Goal: Communication & Community: Answer question/provide support

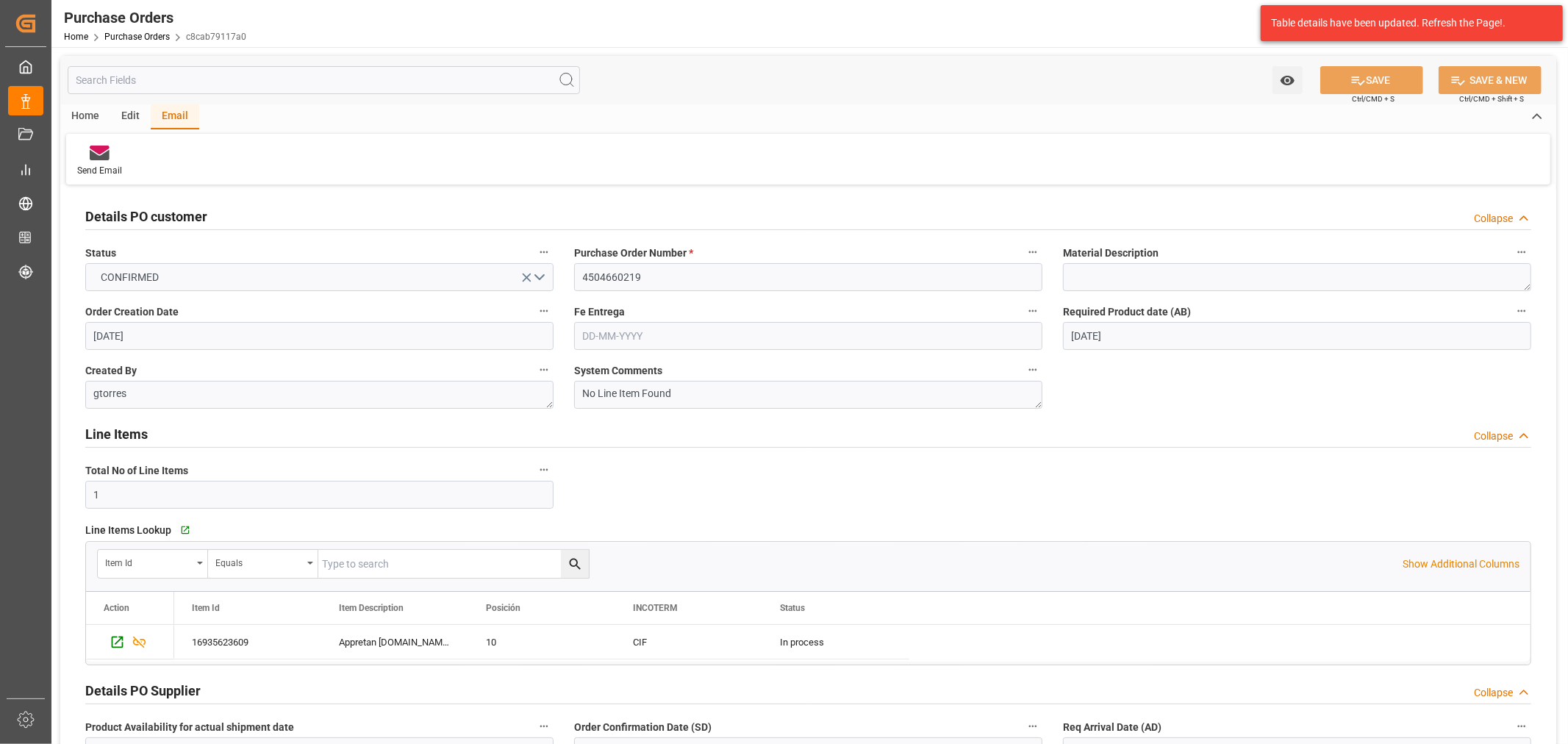
scroll to position [212, 0]
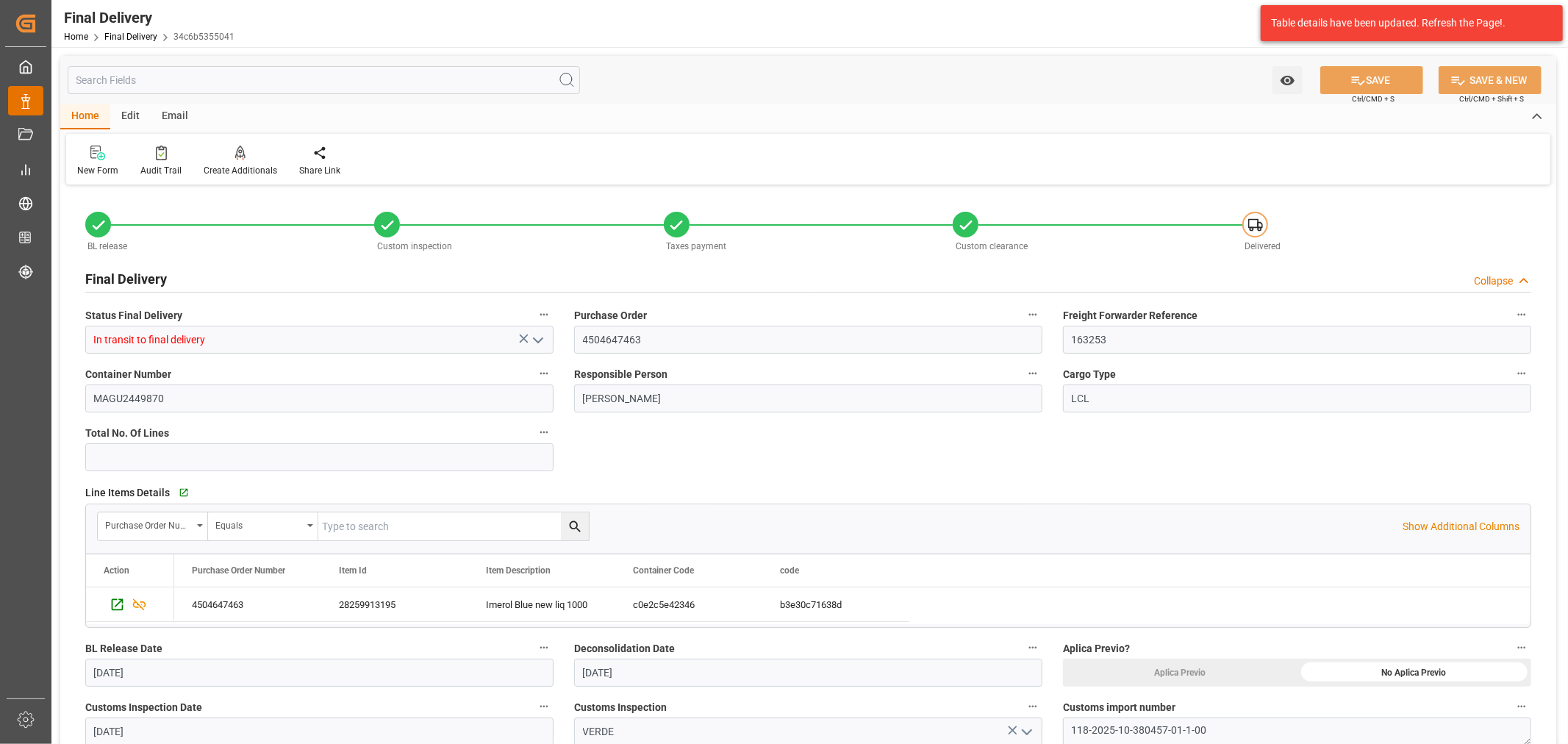
scroll to position [245, 0]
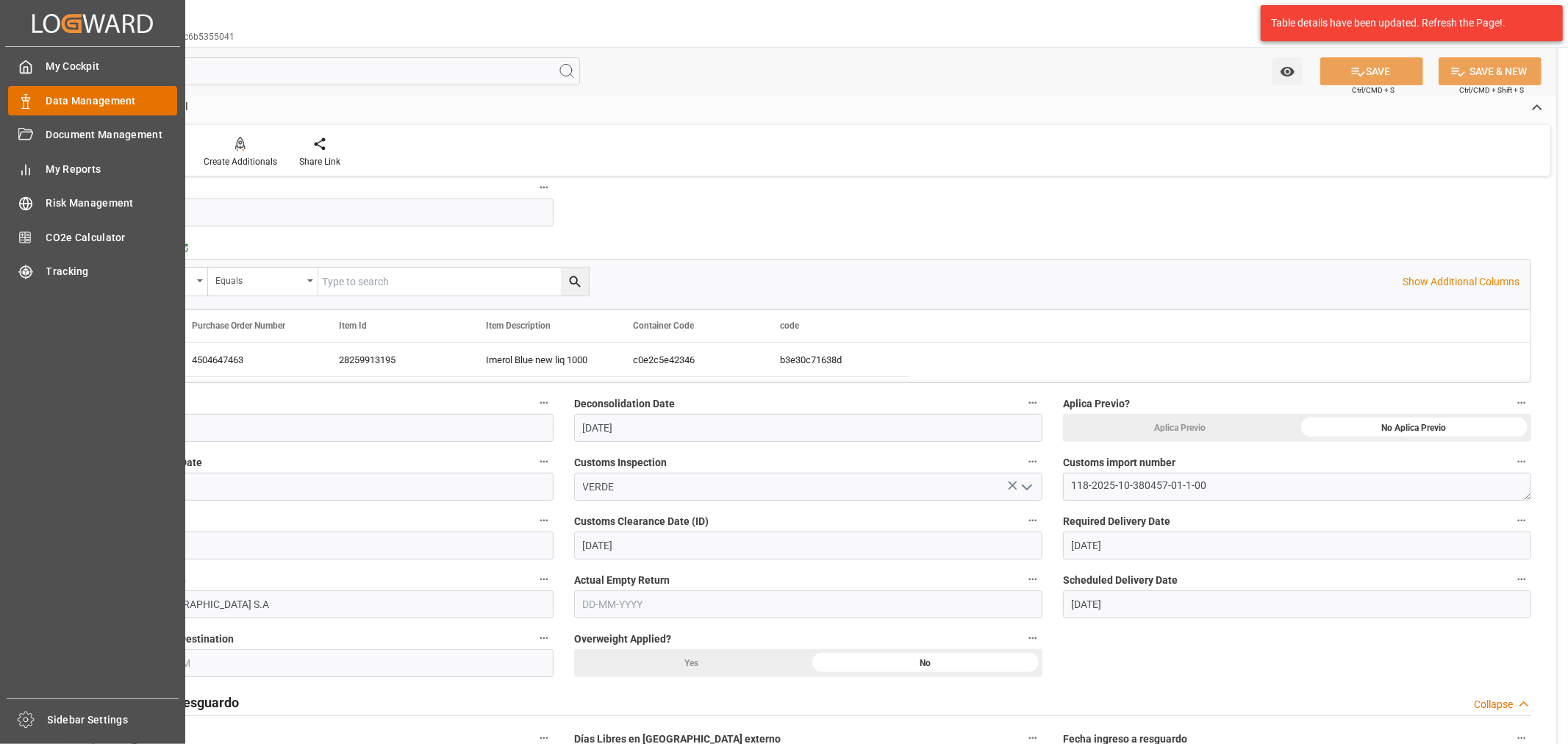
click at [47, 98] on span "Data Management" at bounding box center [112, 101] width 132 height 15
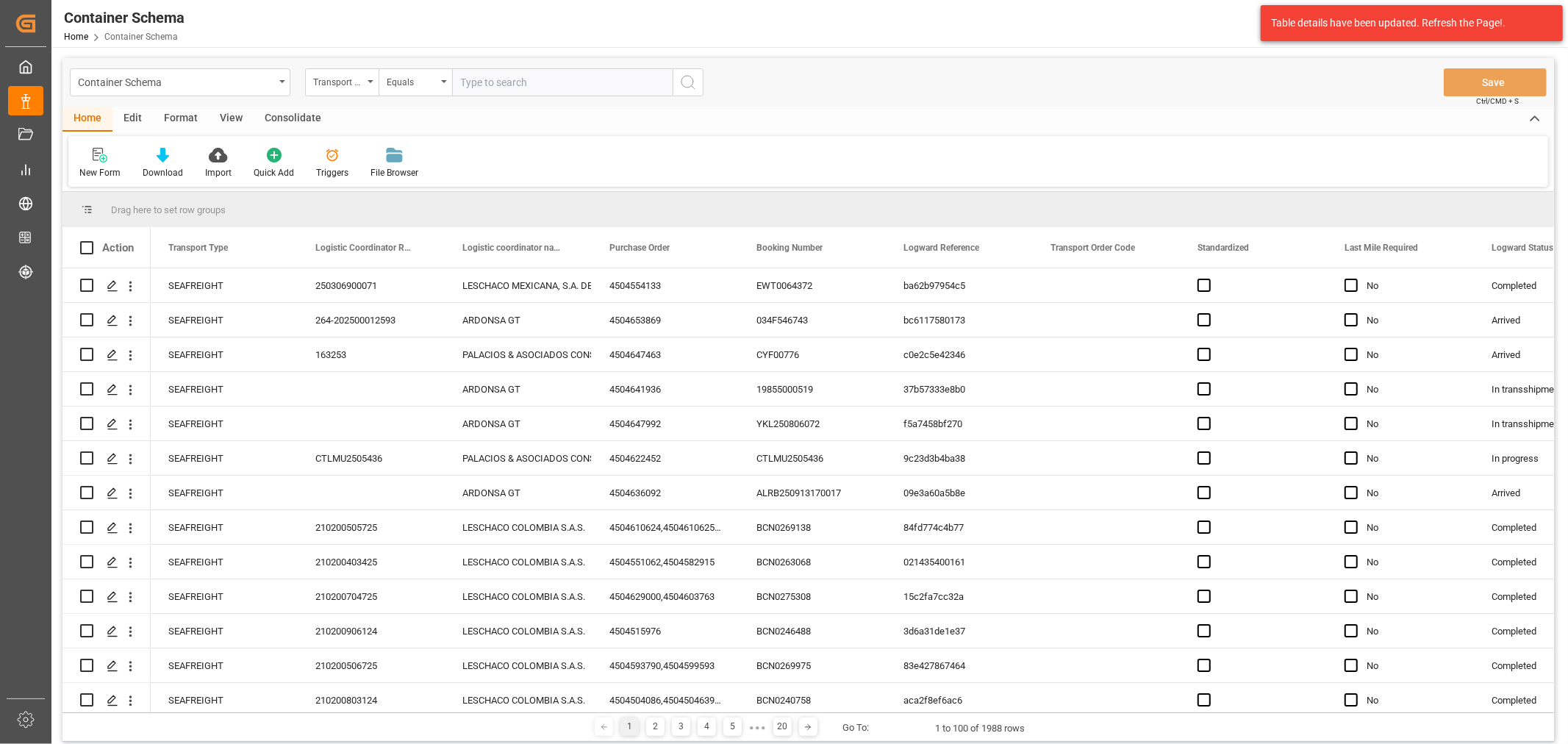
click at [272, 88] on div "Container Schema" at bounding box center [176, 81] width 196 height 18
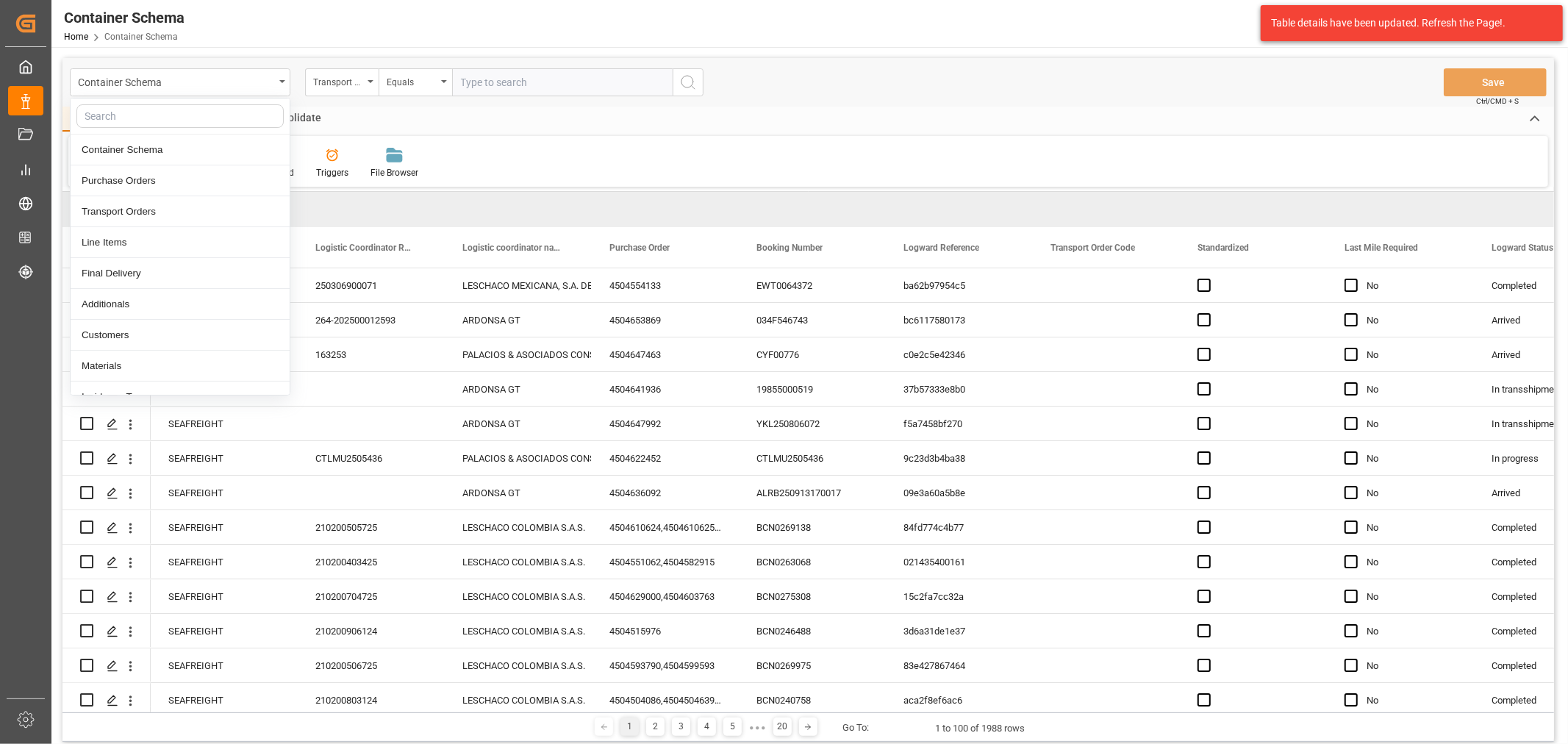
click at [347, 97] on div "Container Schema Container Schema Purchase Orders Transport Orders Line Items F…" at bounding box center [808, 82] width 1492 height 49
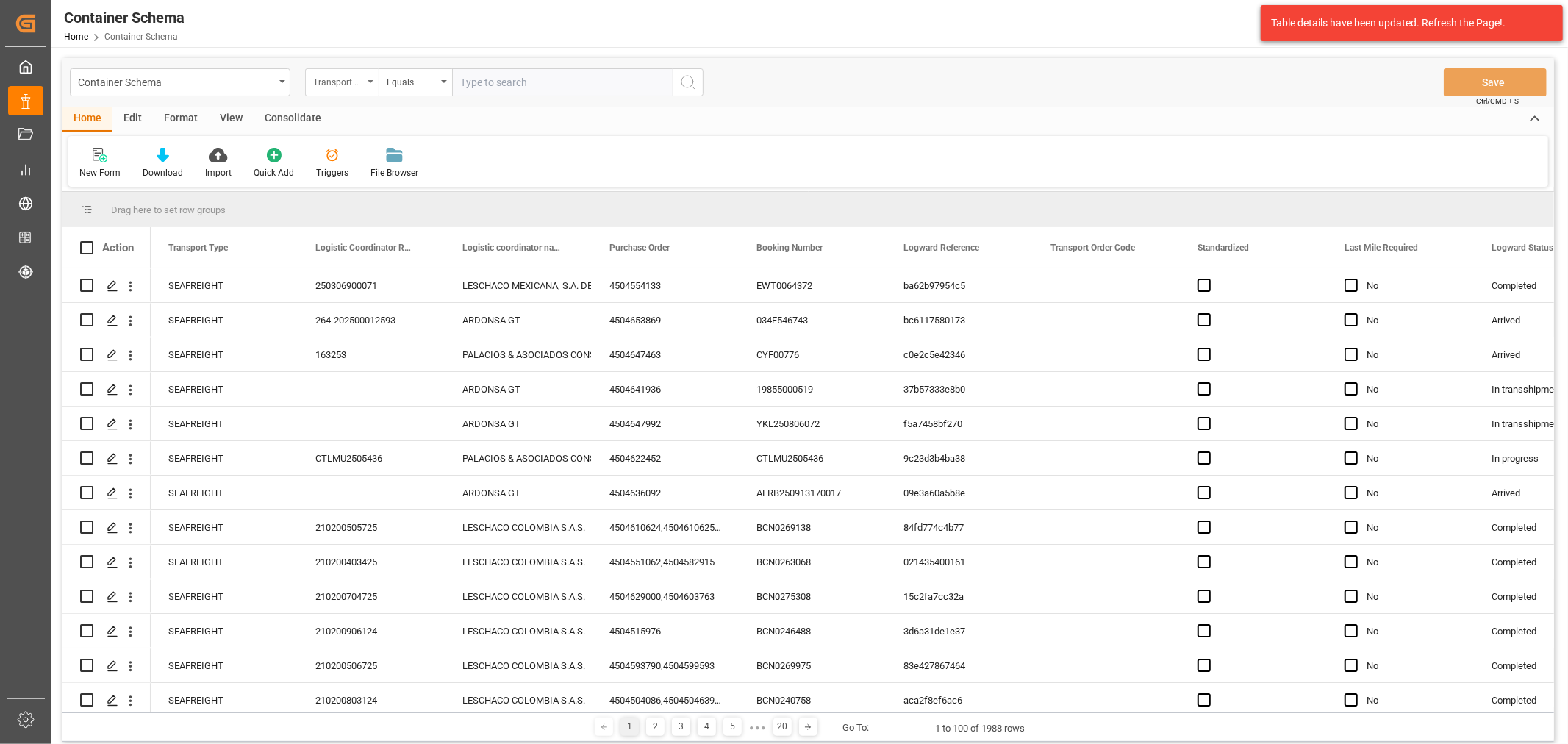
click at [347, 86] on div "Transport Type" at bounding box center [338, 81] width 50 height 17
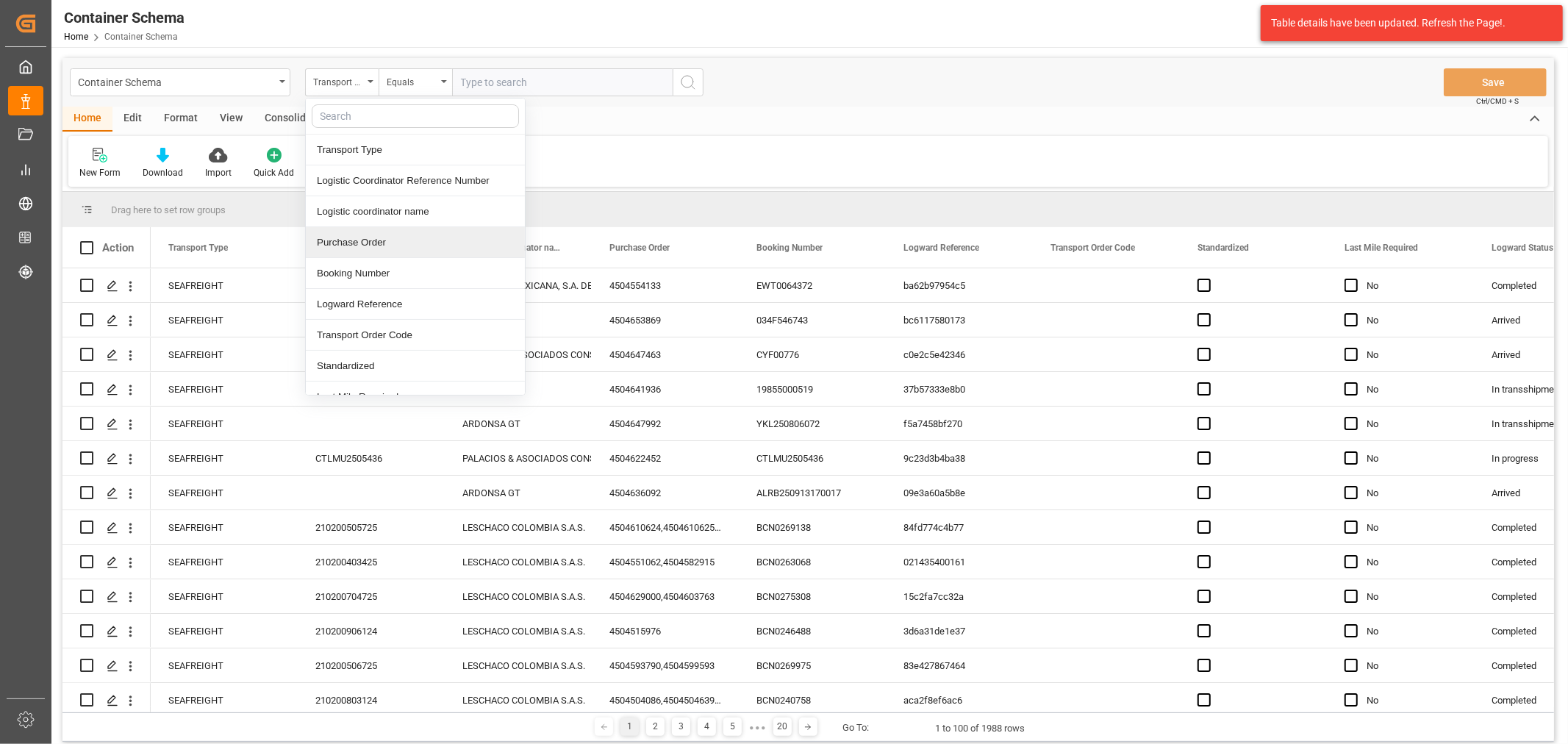
click at [380, 234] on div "Purchase Order" at bounding box center [416, 243] width 219 height 31
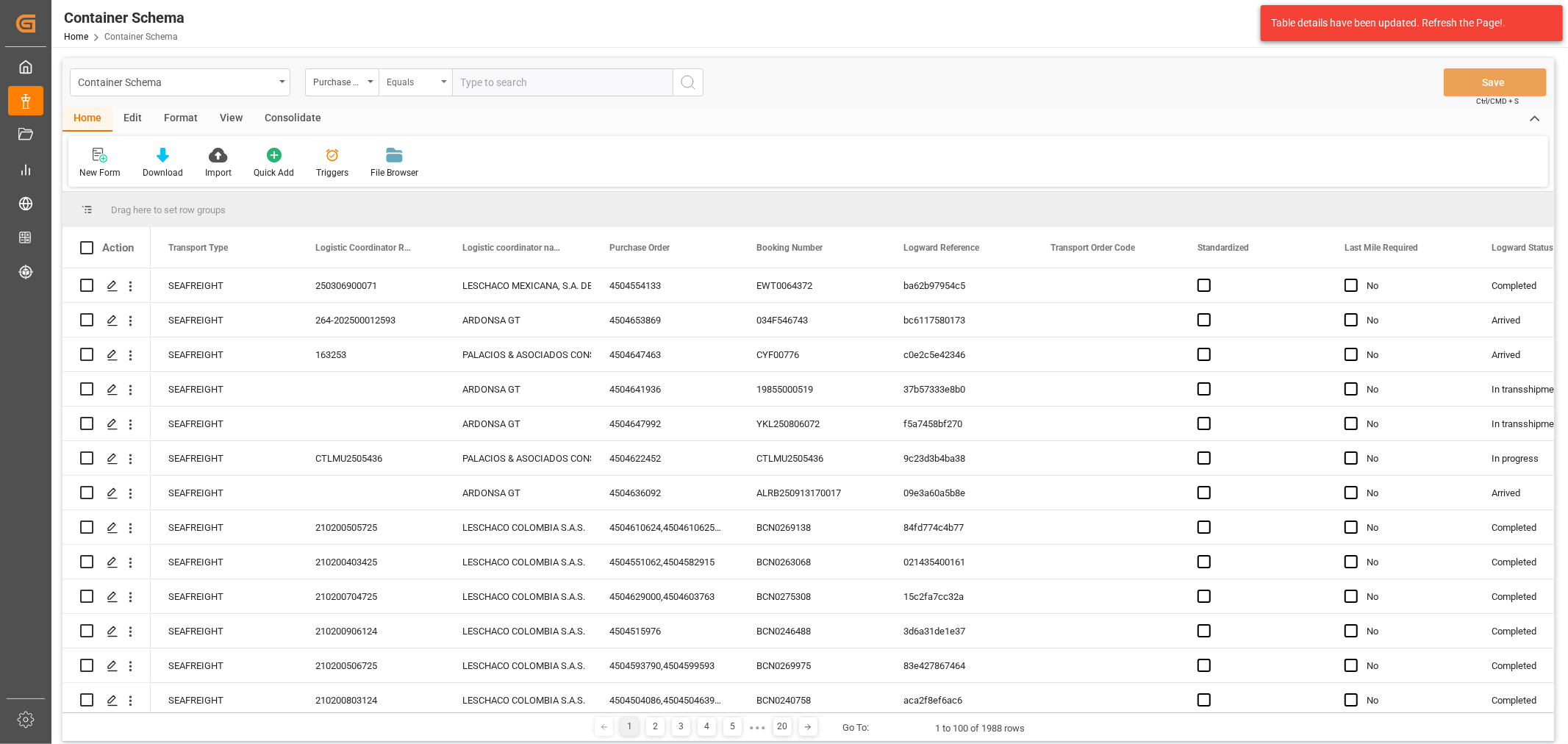
click at [402, 101] on div "Container Schema Purchase Order Equals Save Ctrl/CMD + S" at bounding box center [808, 82] width 1492 height 49
click at [417, 87] on div "Equals" at bounding box center [411, 81] width 50 height 17
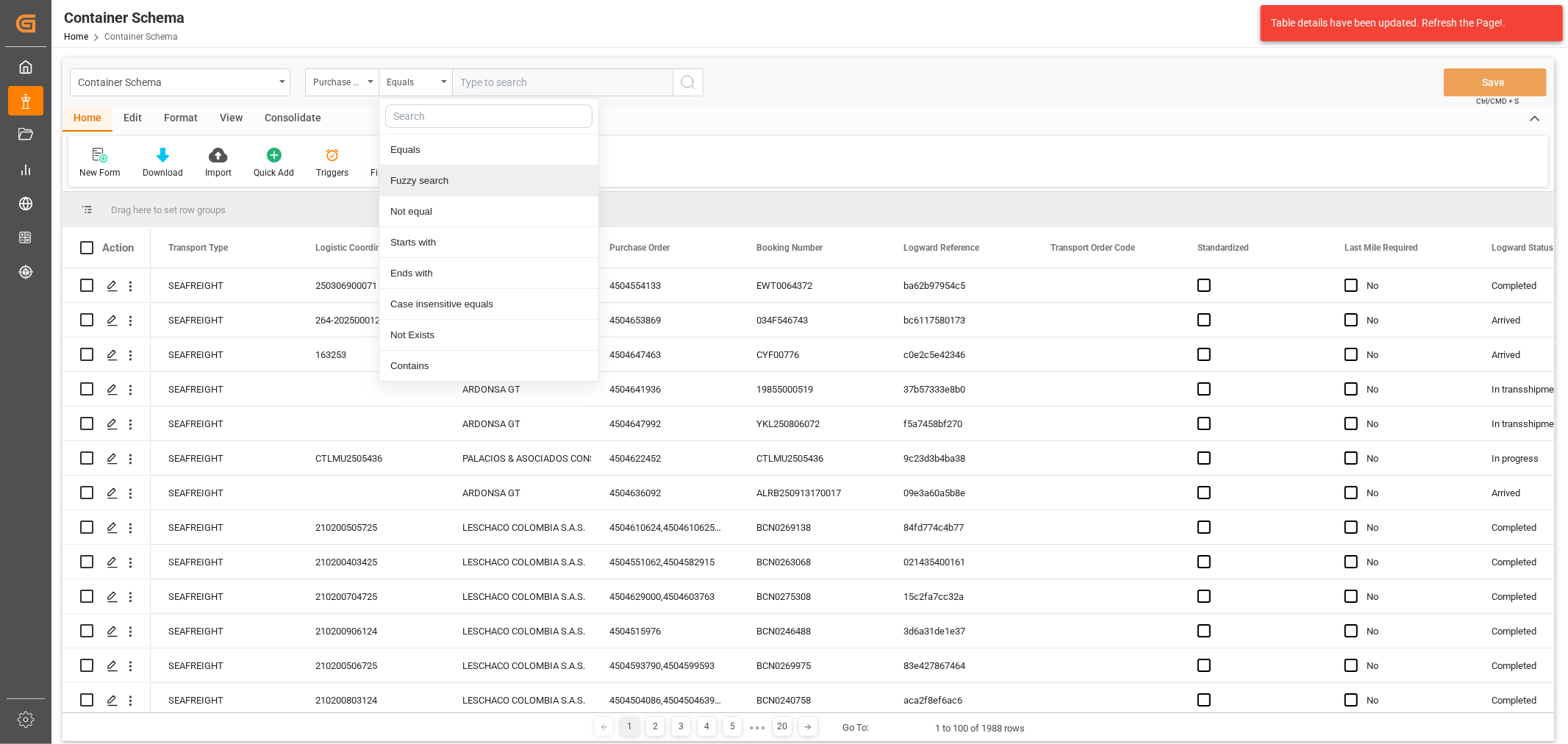
click at [468, 194] on div "Fuzzy search" at bounding box center [489, 181] width 219 height 31
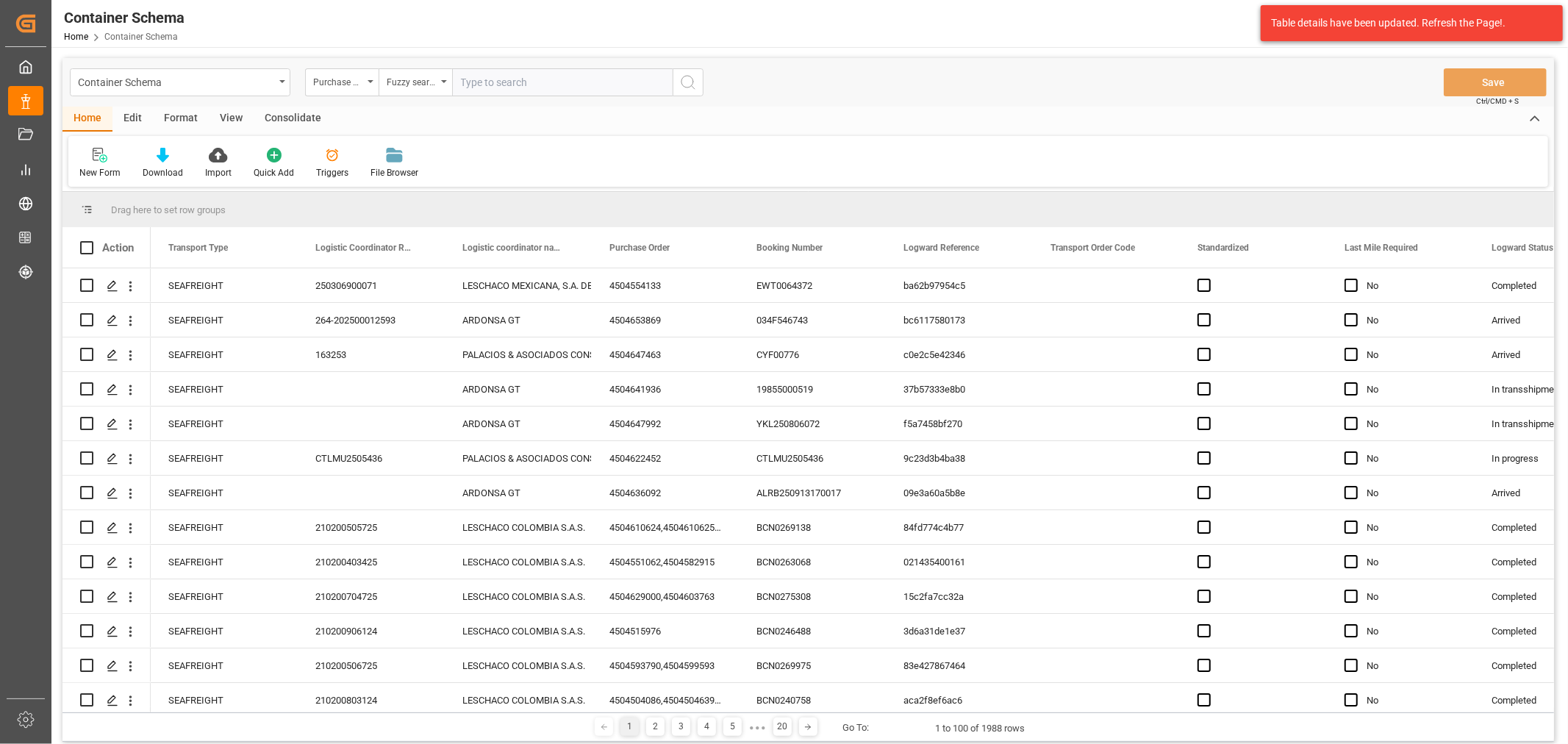
click at [510, 81] on input "text" at bounding box center [562, 82] width 220 height 28
paste input "4504666126"
type input "4504666126"
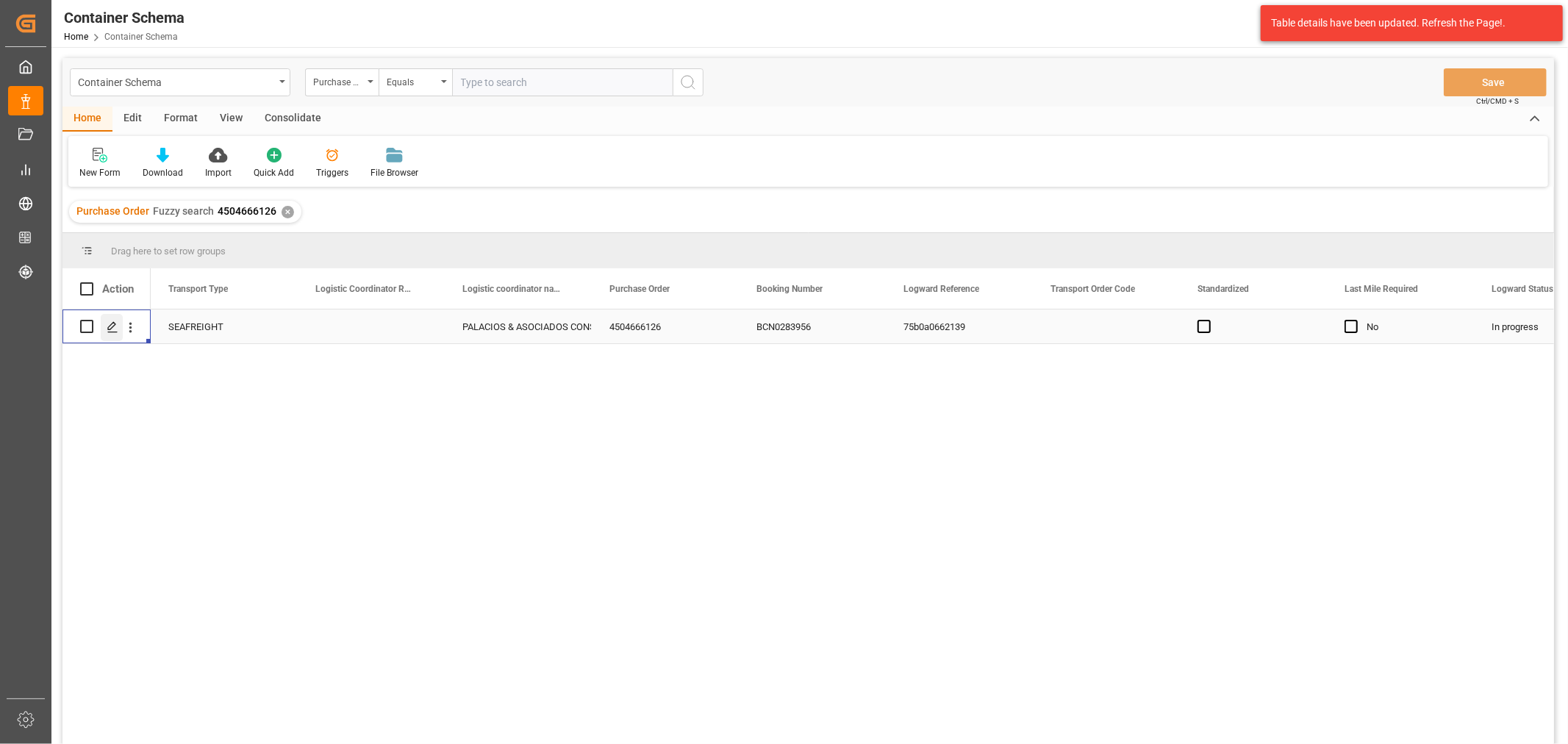
click at [118, 331] on div "Press SPACE to select this row." at bounding box center [112, 327] width 22 height 27
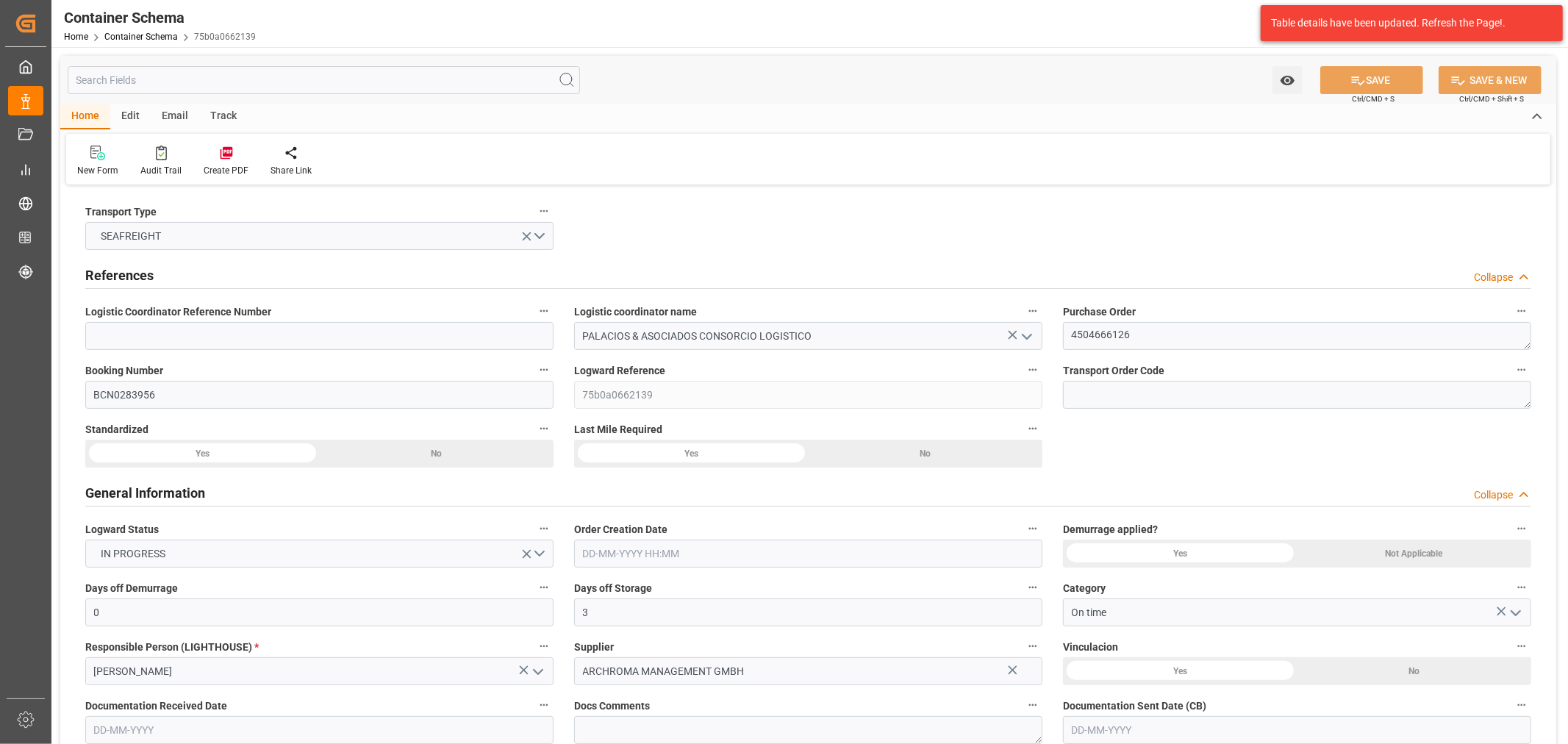
type input "0"
type input "3"
type input "1"
type input "360"
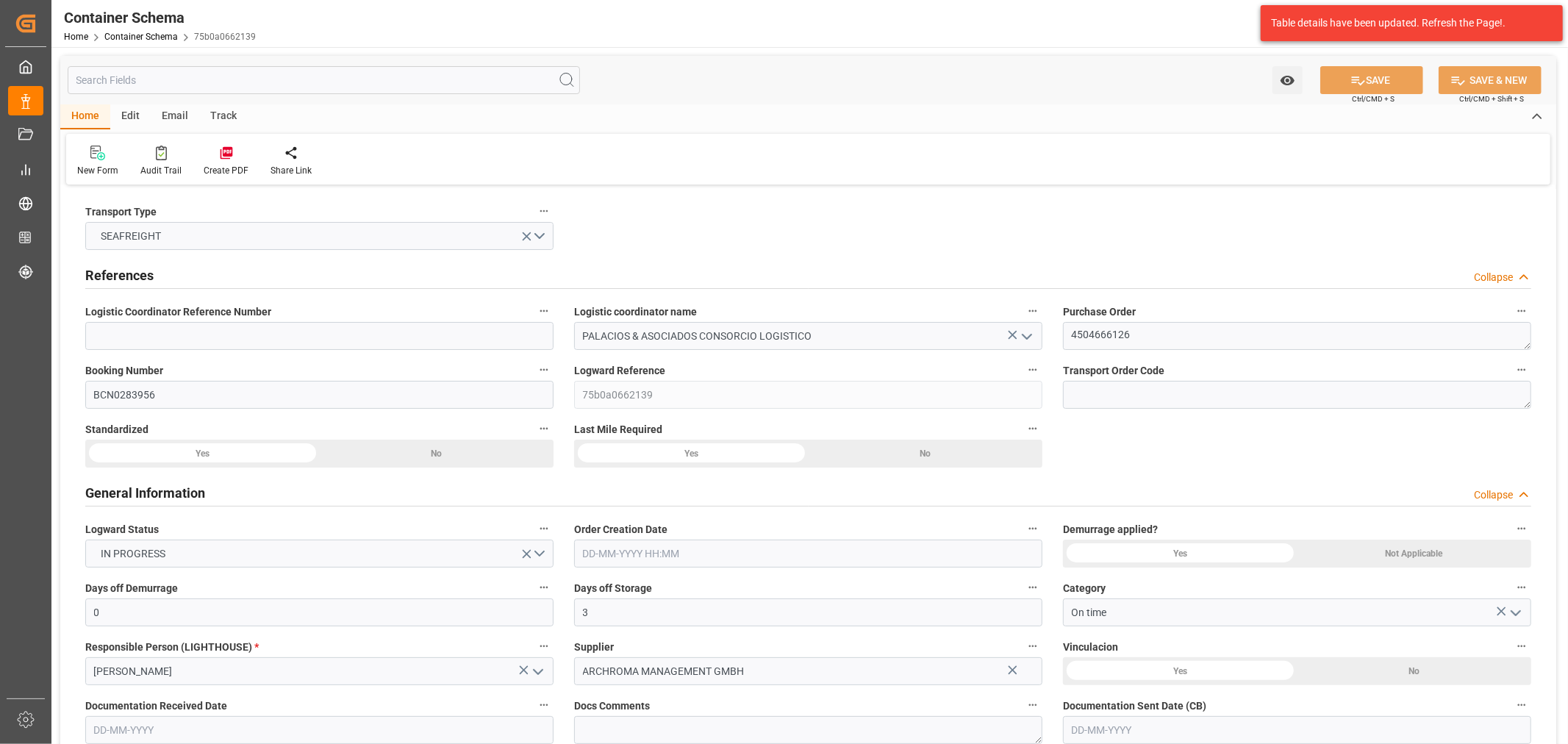
type input "378"
type input "CMACGM"
type input "CMA CGM Group"
type input "ESBCN"
type input "PECLL"
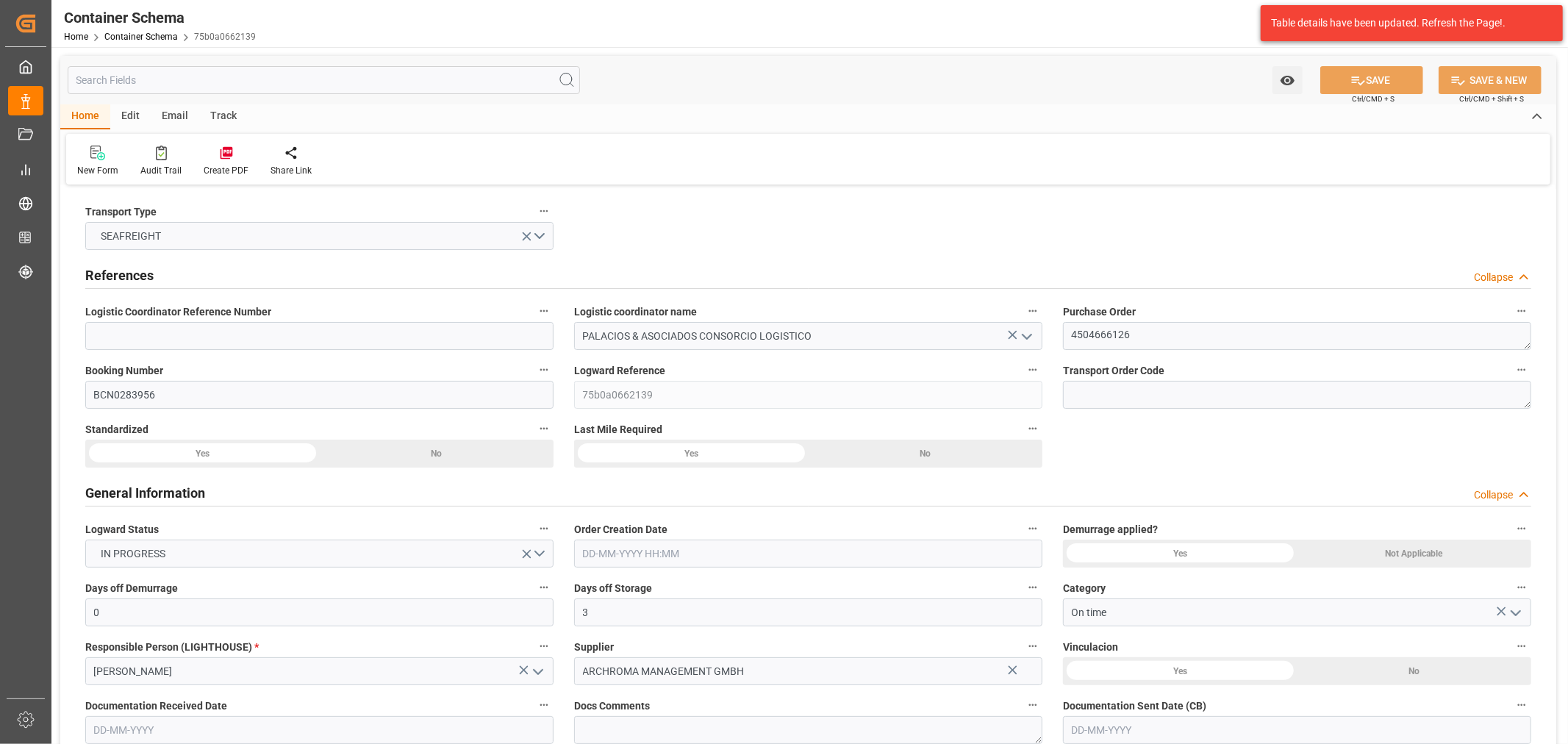
type input "PECLL"
type input "9948229"
type input "0"
type input "[DATE] 10:30"
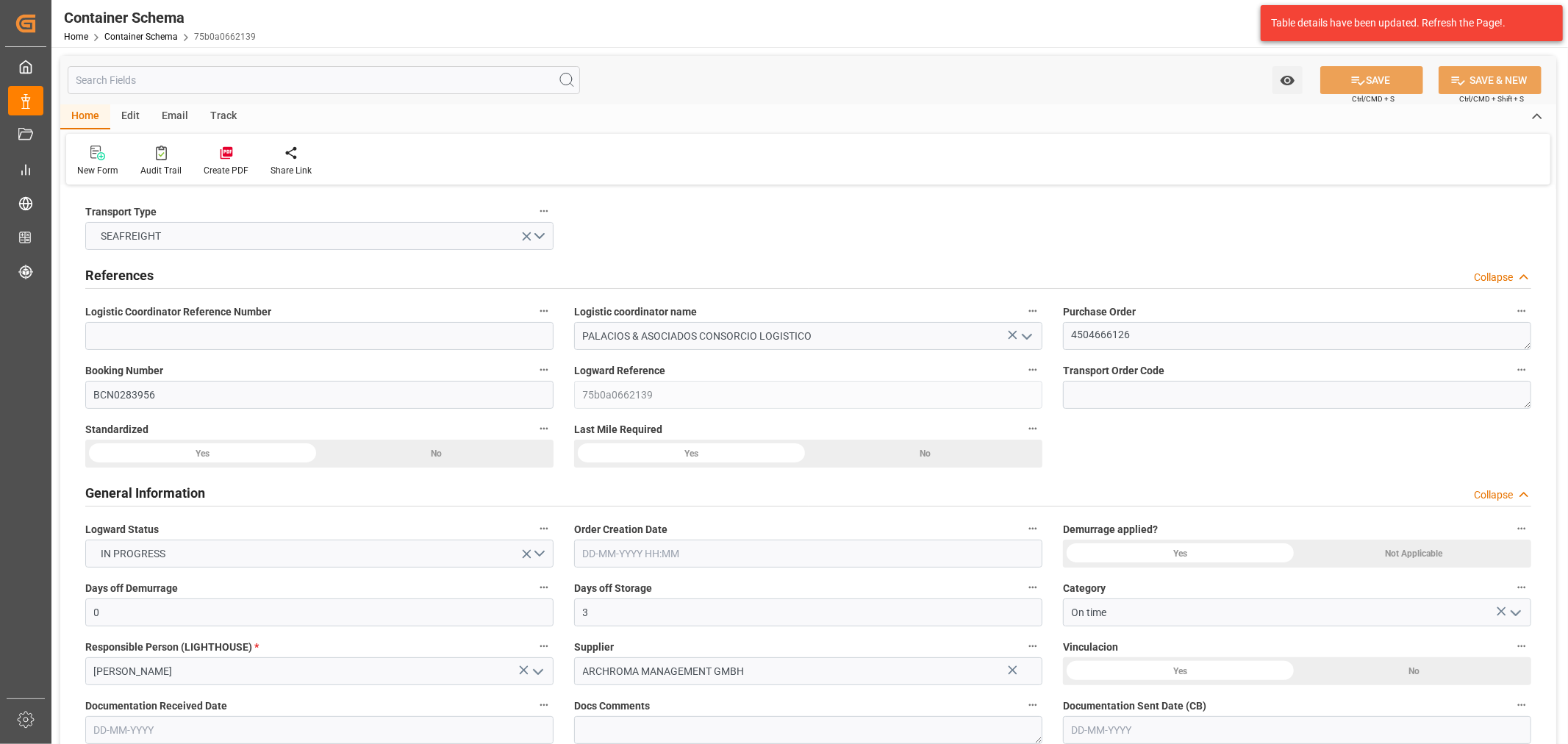
type input "[DATE]"
type input "[DATE] 15:43"
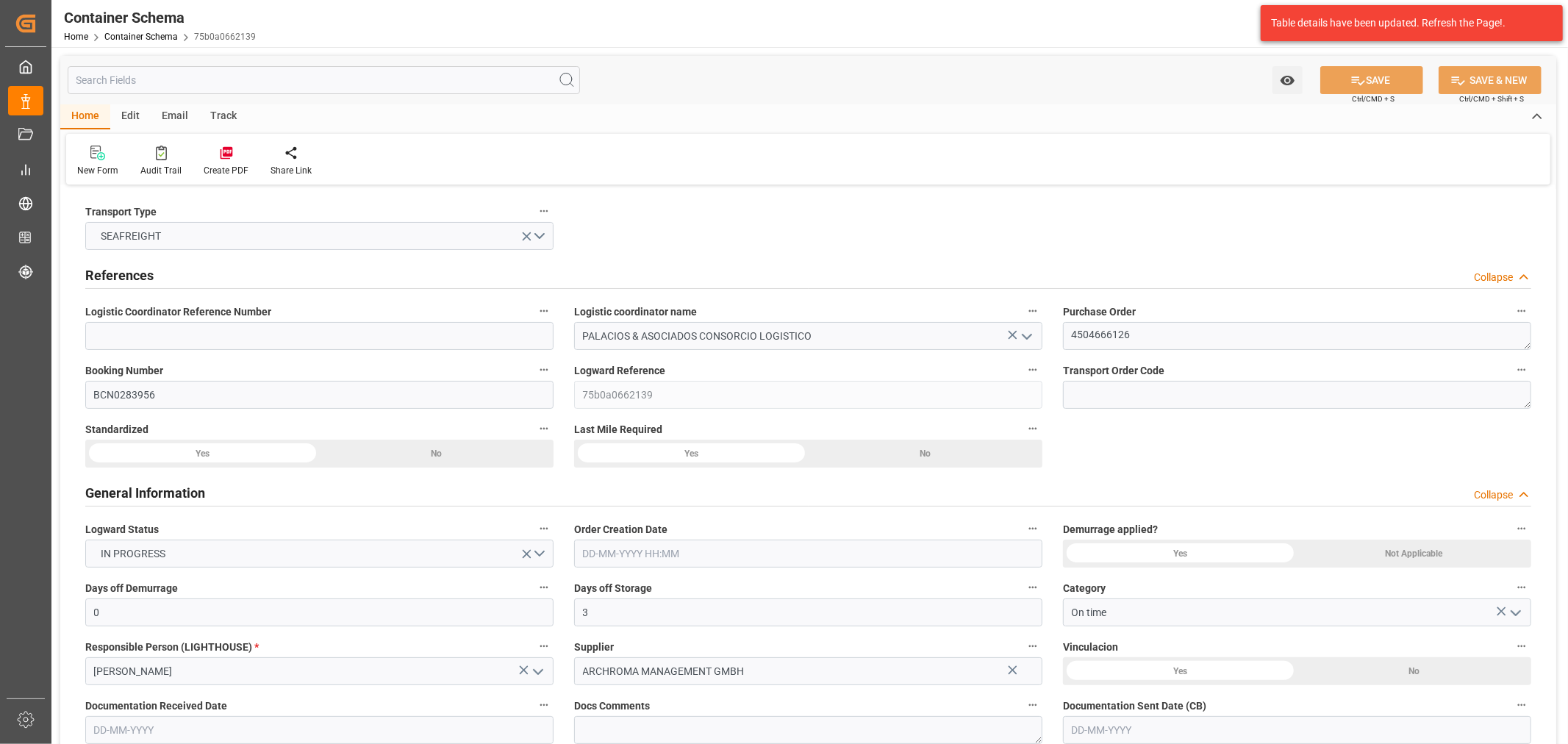
type input "[DATE] 15:40"
type input "[DATE]"
click at [223, 120] on div "Track" at bounding box center [224, 117] width 49 height 25
click at [109, 168] on div "Tracking" at bounding box center [94, 170] width 34 height 13
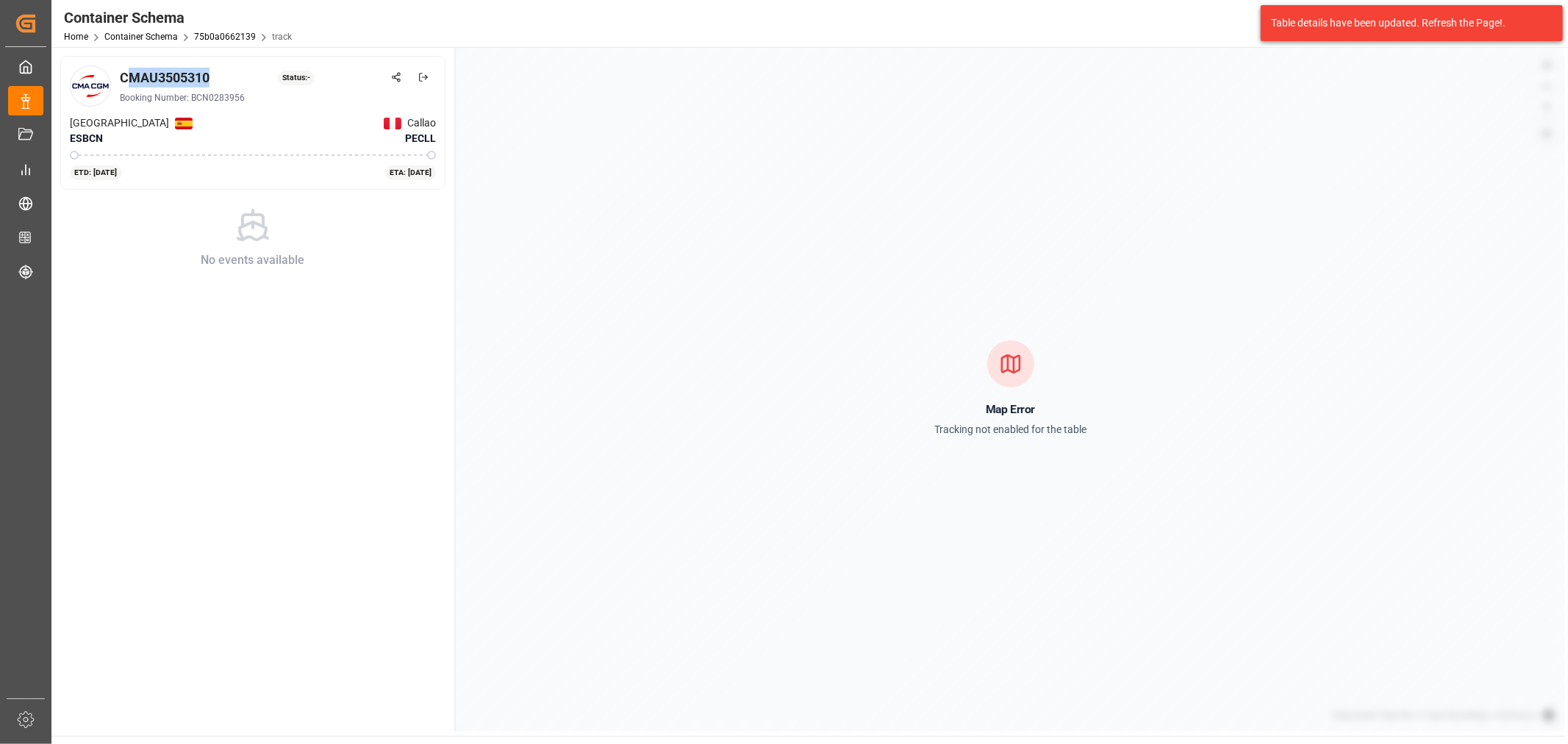
drag, startPoint x: 175, startPoint y: 81, endPoint x: 125, endPoint y: 79, distance: 50.0
click at [125, 79] on div "CMAU3505310 Status: -" at bounding box center [278, 77] width 316 height 20
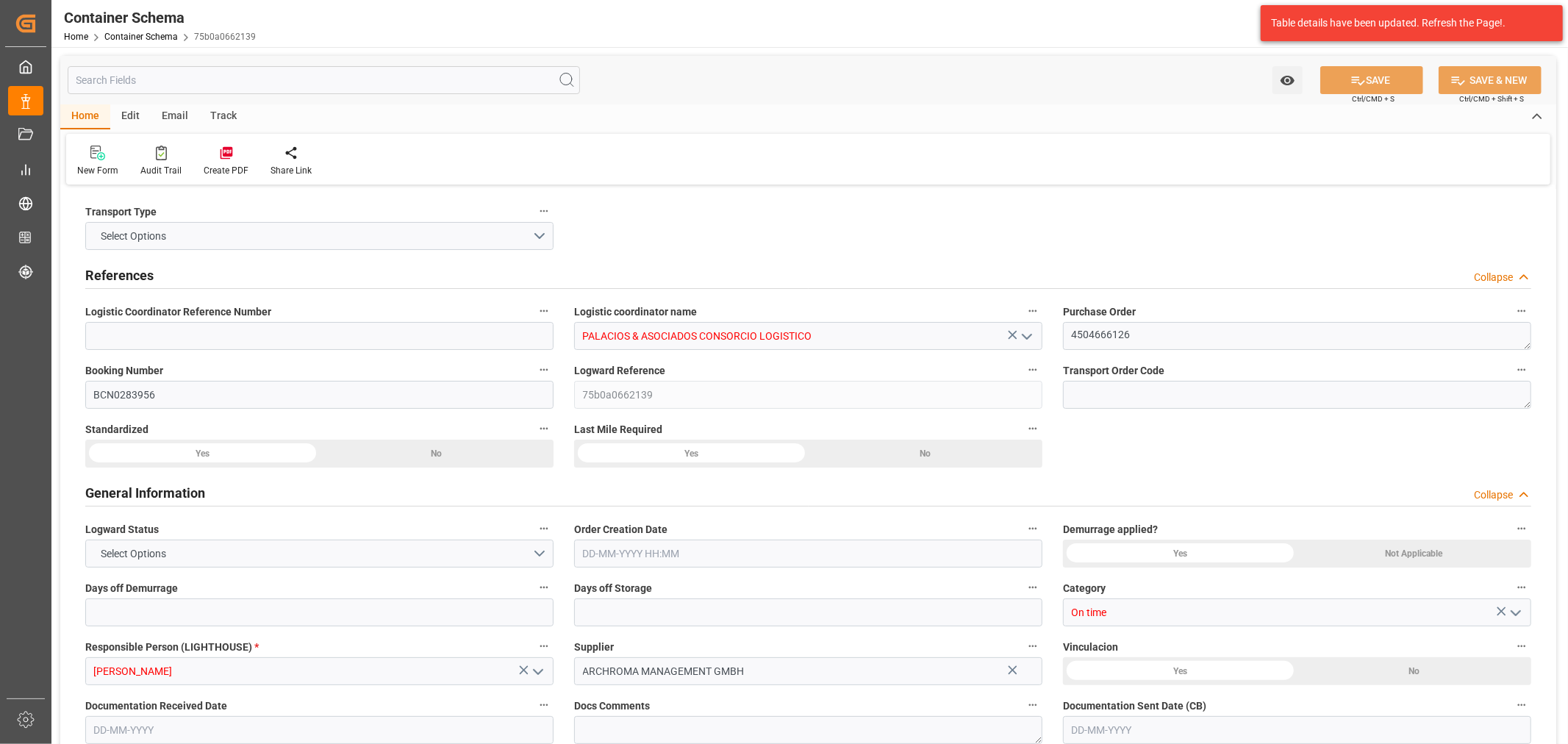
type input "0"
type input "3"
type input "1"
type input "360"
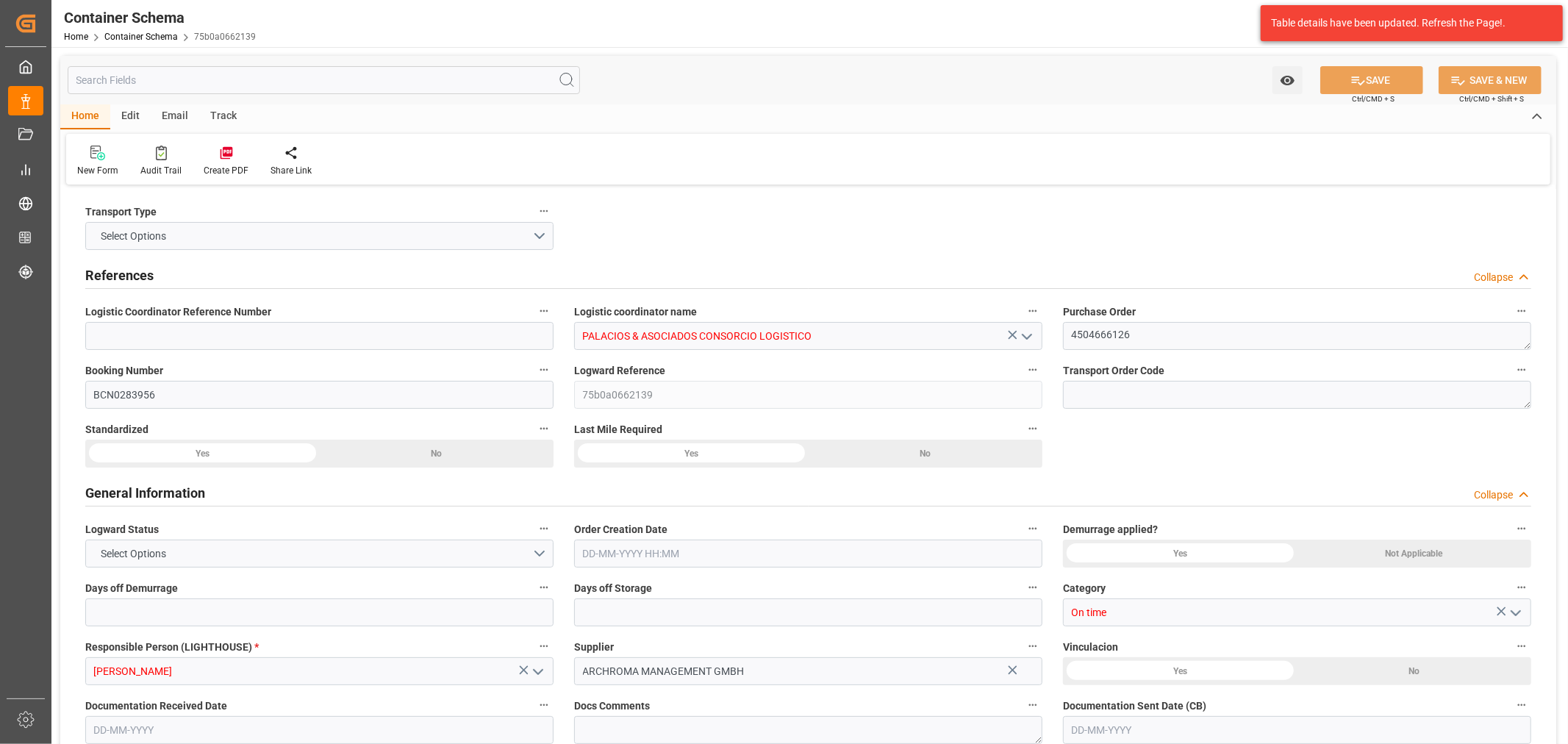
type input "378"
type input "CMACGM"
type input "CMA CGM Group"
type input "ESBCN"
type input "PECLL"
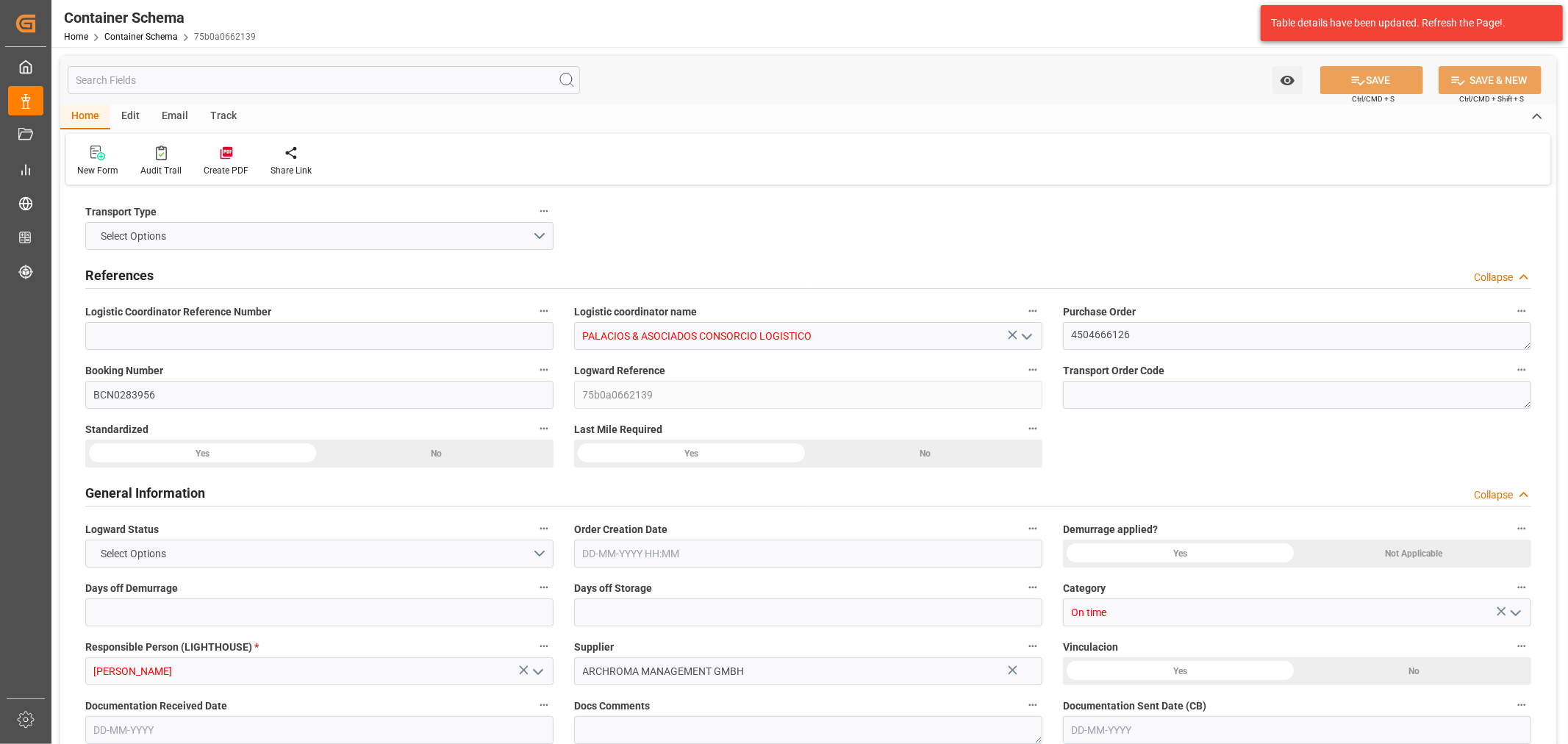
type input "PECLL"
type input "9948229"
type input "0"
type input "[DATE] 10:30"
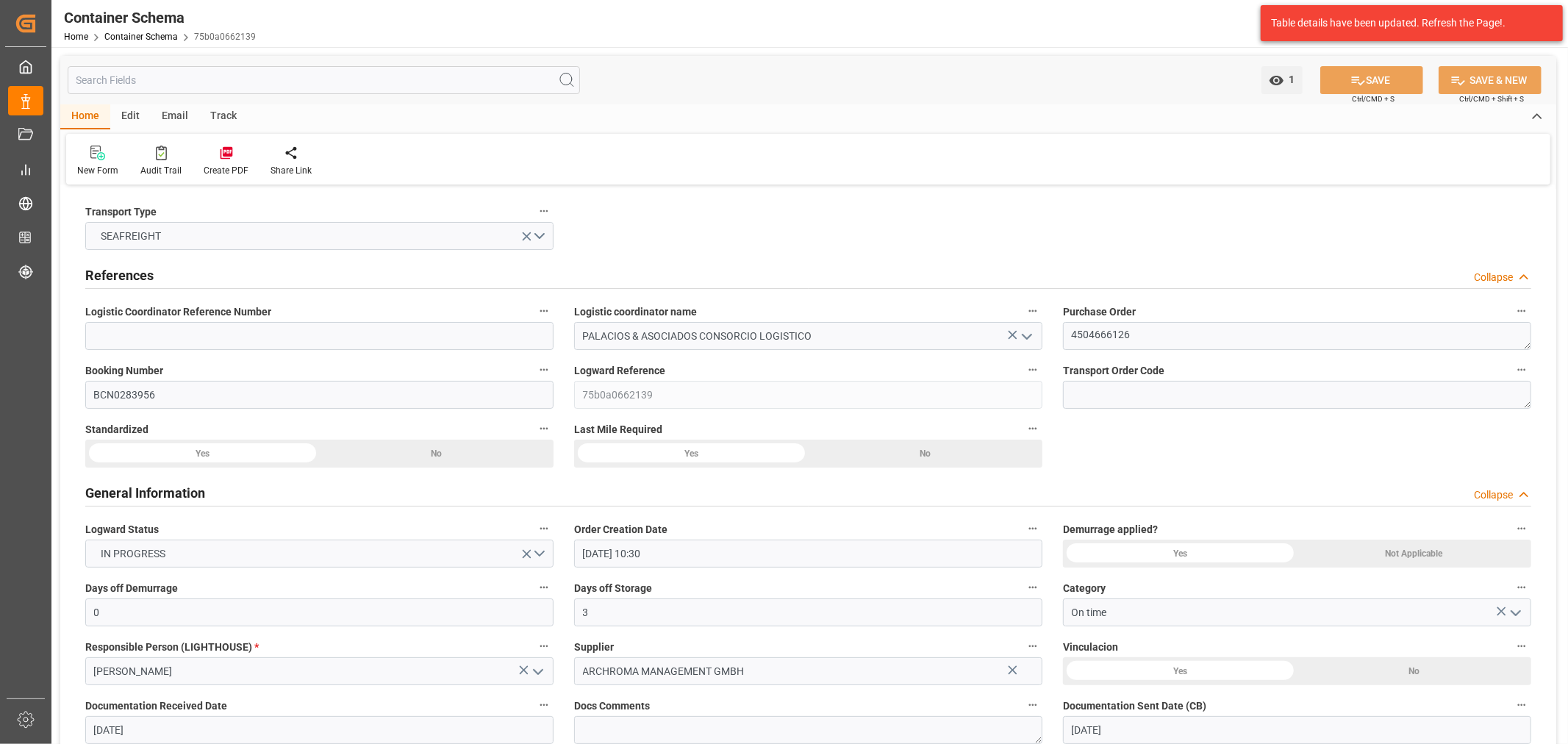
type input "[DATE]"
type input "[DATE] 15:43"
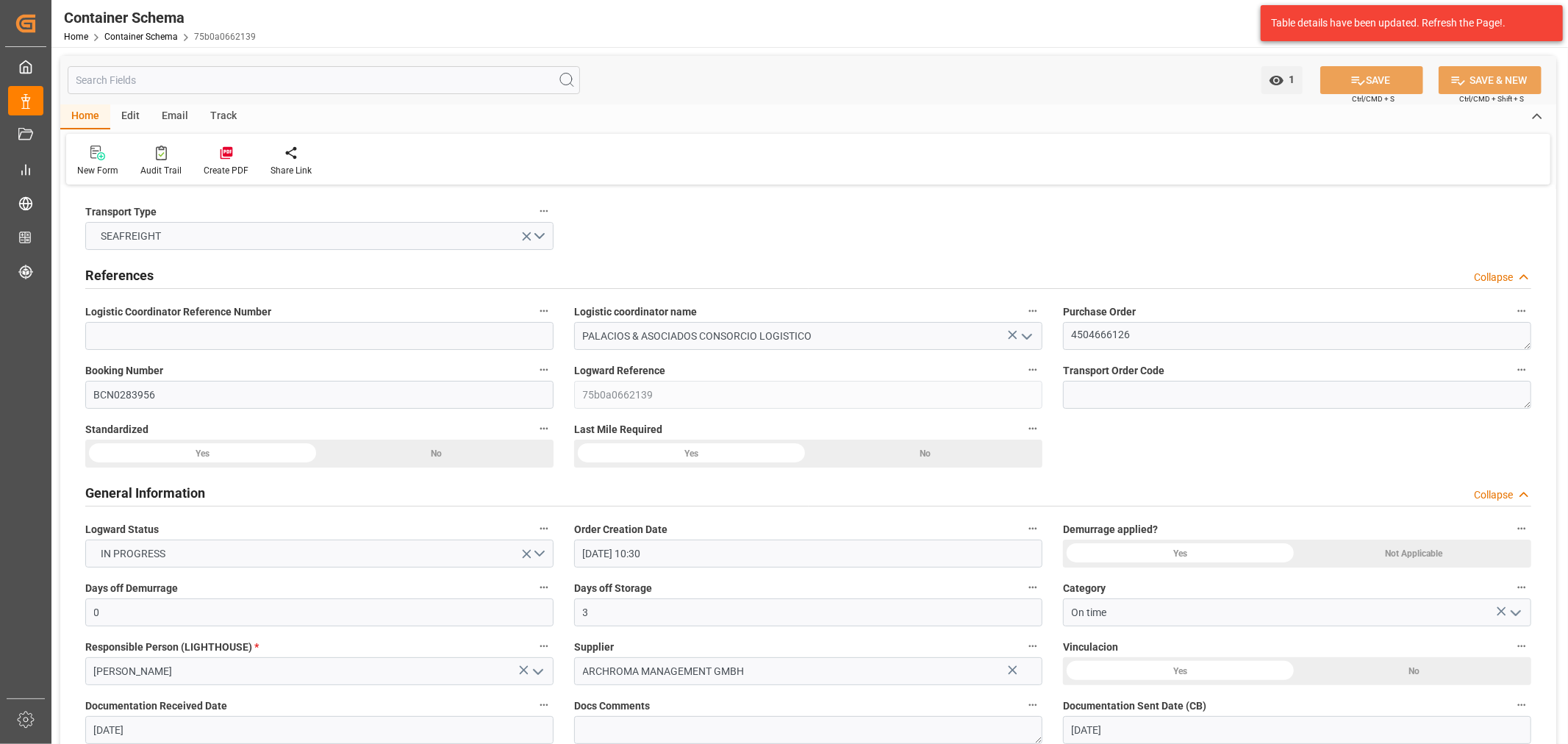
type input "[DATE] 15:40"
type input "[DATE]"
click at [164, 117] on div "Email" at bounding box center [175, 117] width 49 height 25
click at [94, 165] on div "Send Email" at bounding box center [99, 170] width 45 height 13
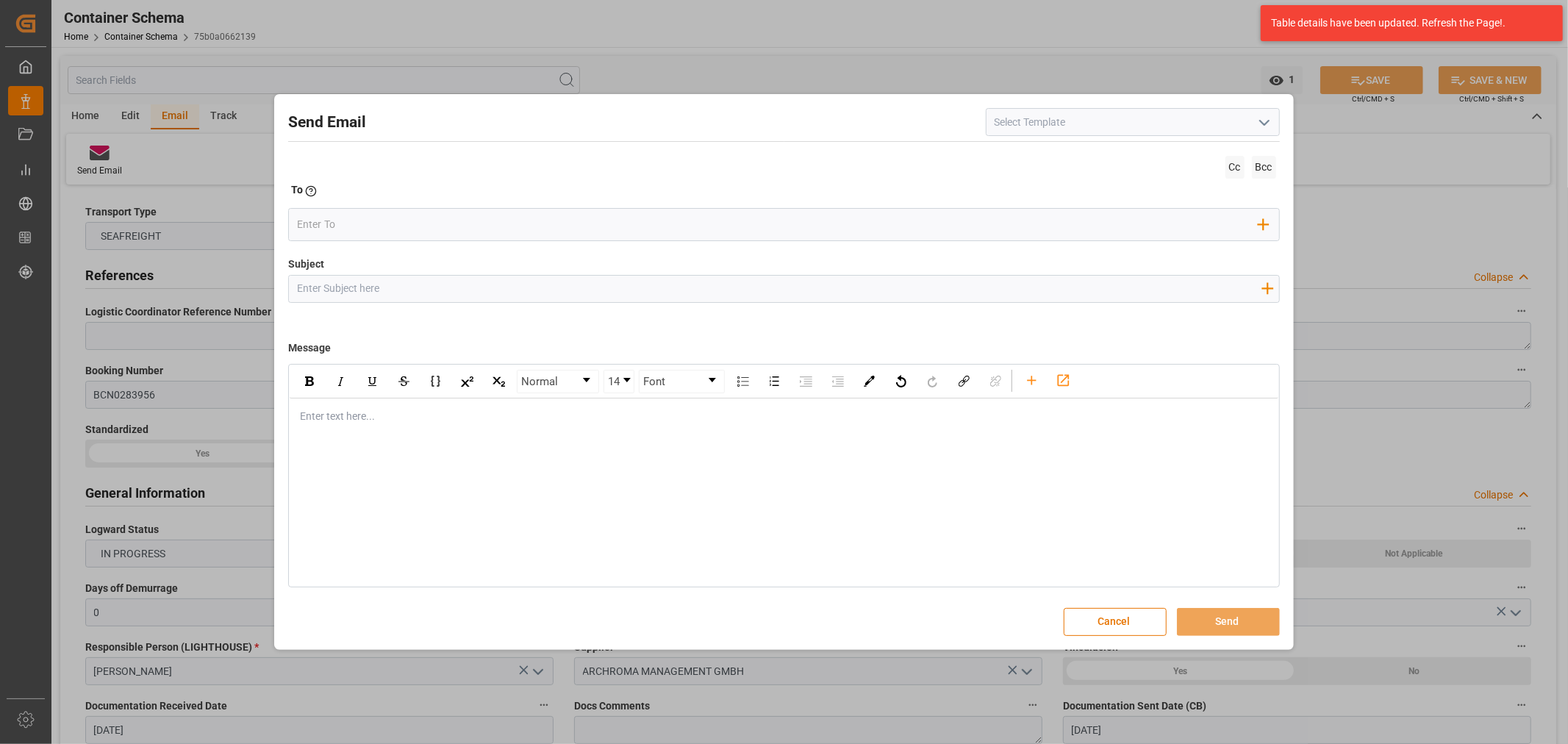
click at [472, 277] on input "Subject" at bounding box center [779, 289] width 980 height 26
paste input "PO 4504666126//TE//DOCUMENTOS//ARCHROMA MANAGEMENT GMBH//ARCHROMA [GEOGRAPHIC_D…"
drag, startPoint x: 469, startPoint y: 285, endPoint x: 402, endPoint y: 287, distance: 67.0
click at [402, 287] on input "PO 4504666126//TE//DOCUMENTOS//ARCHROMA MANAGEMENT GMBH//ARCHROMA [GEOGRAPHIC_D…" at bounding box center [779, 289] width 980 height 26
type input "PO 4504666126//TE//LOGWARD STATUS//ARCHROMA MANAGEMENT GMBH//ARCHROMA [GEOGRAPH…"
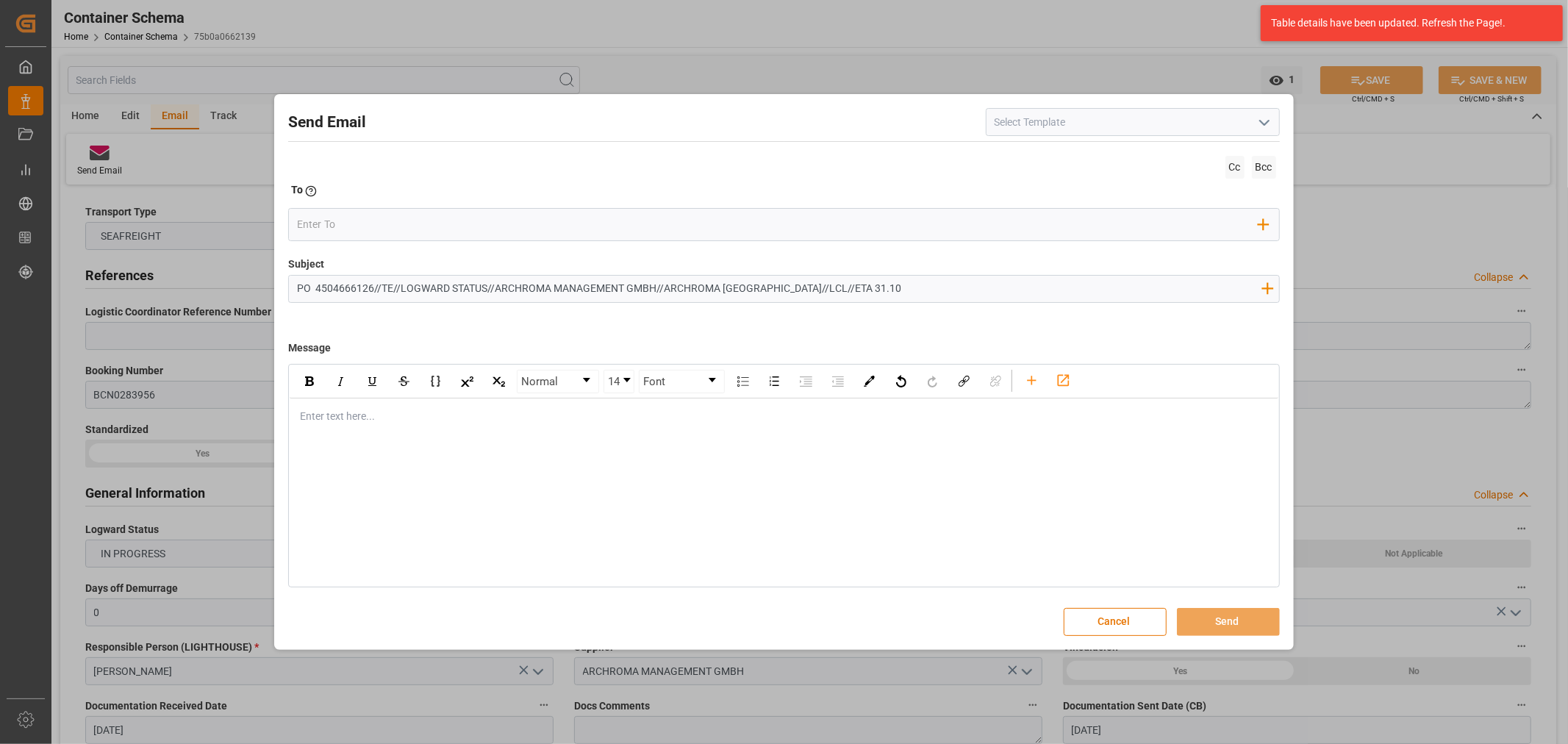
click at [387, 427] on div "Enter text here..." at bounding box center [783, 417] width 988 height 36
click at [552, 429] on div "Enter text here..." at bounding box center [783, 417] width 988 height 36
paste div "rdw-editor"
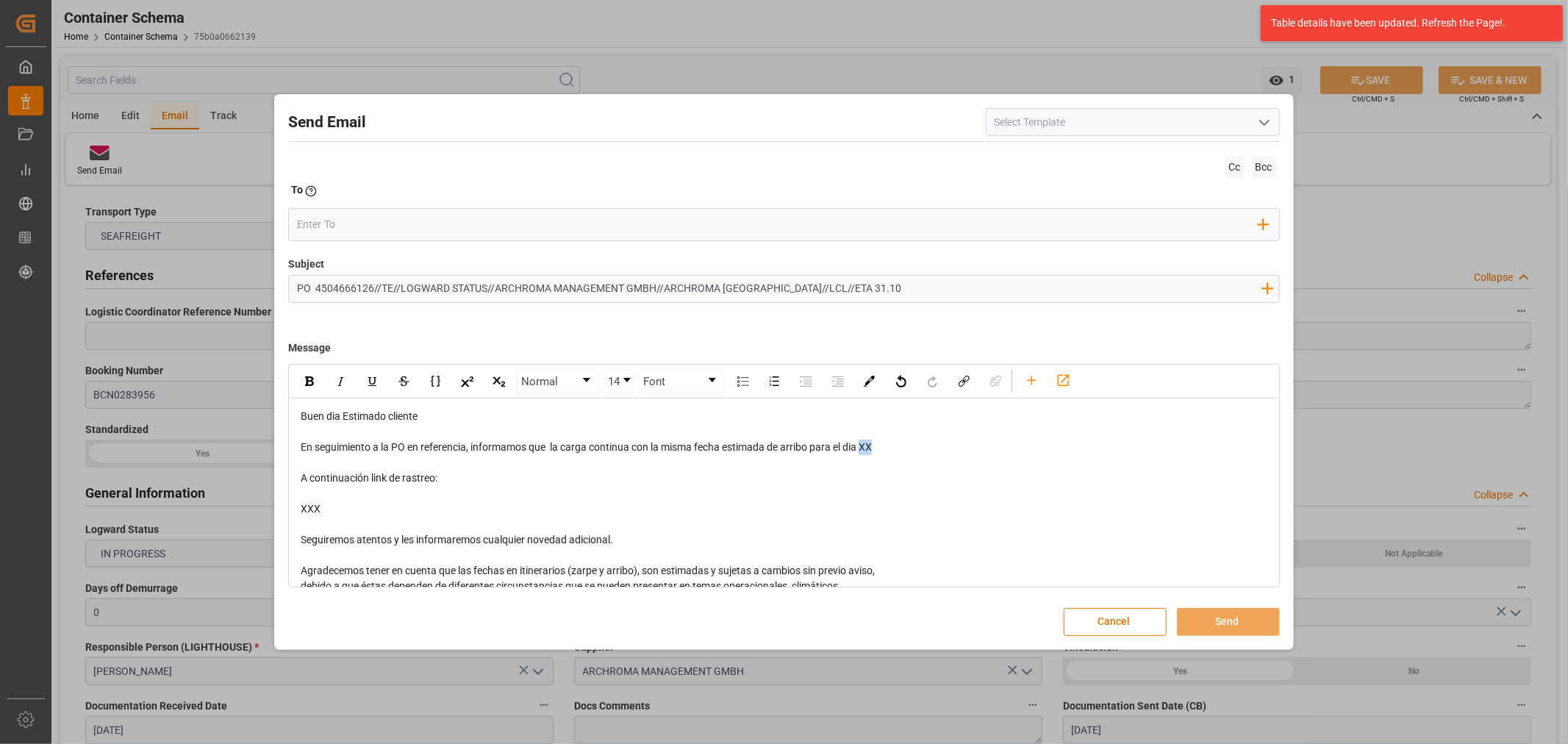
drag, startPoint x: 881, startPoint y: 443, endPoint x: 868, endPoint y: 444, distance: 13.0
click at [868, 444] on div "En seguimiento a la PO en referencia, informamos que la carga continua con la m…" at bounding box center [784, 447] width 967 height 15
drag, startPoint x: 380, startPoint y: 516, endPoint x: 293, endPoint y: 468, distance: 99.4
click at [293, 468] on div "Buen dia Estimado cliente En seguimiento a la PO en referencia, informamos que …" at bounding box center [783, 548] width 988 height 298
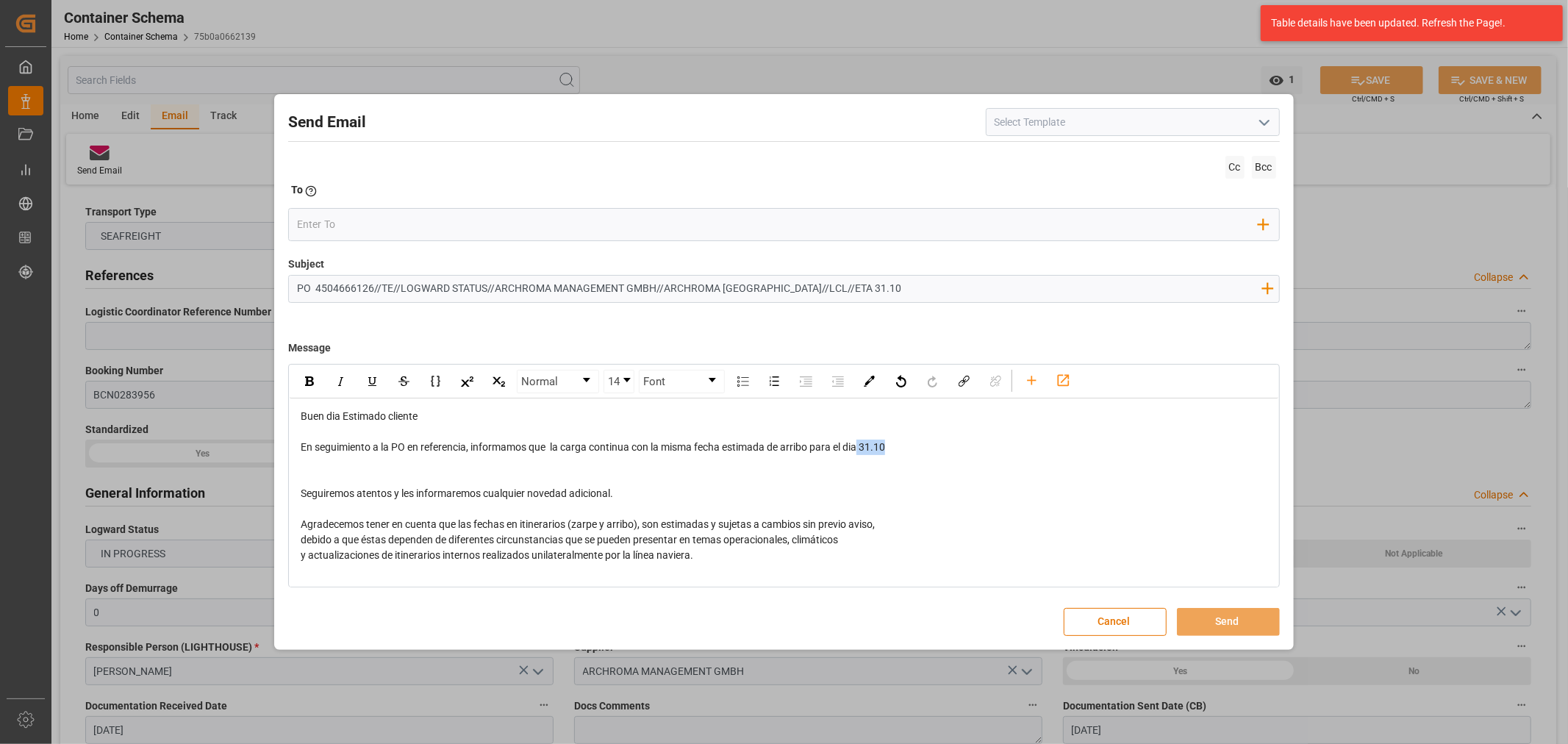
drag, startPoint x: 872, startPoint y: 447, endPoint x: 864, endPoint y: 448, distance: 8.1
click at [864, 448] on div "En seguimiento a la PO en referencia, informamos que la carga continua con la m…" at bounding box center [784, 447] width 967 height 15
click at [309, 384] on img "rdw-inline-control" at bounding box center [309, 381] width 9 height 9
click at [377, 238] on div "Add Field to To" at bounding box center [783, 225] width 991 height 33
click at [394, 225] on input "email" at bounding box center [778, 225] width 961 height 22
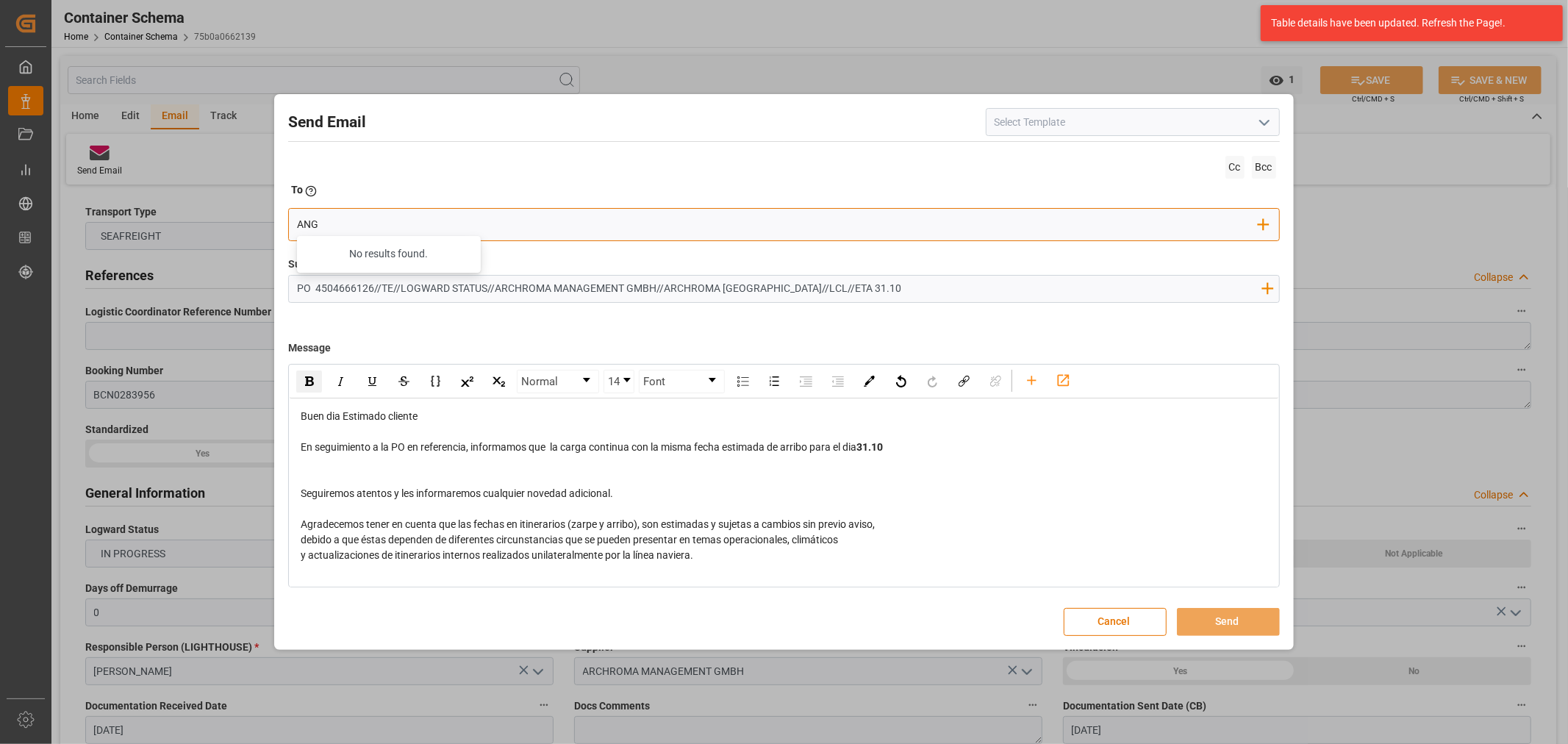
type input "angie"
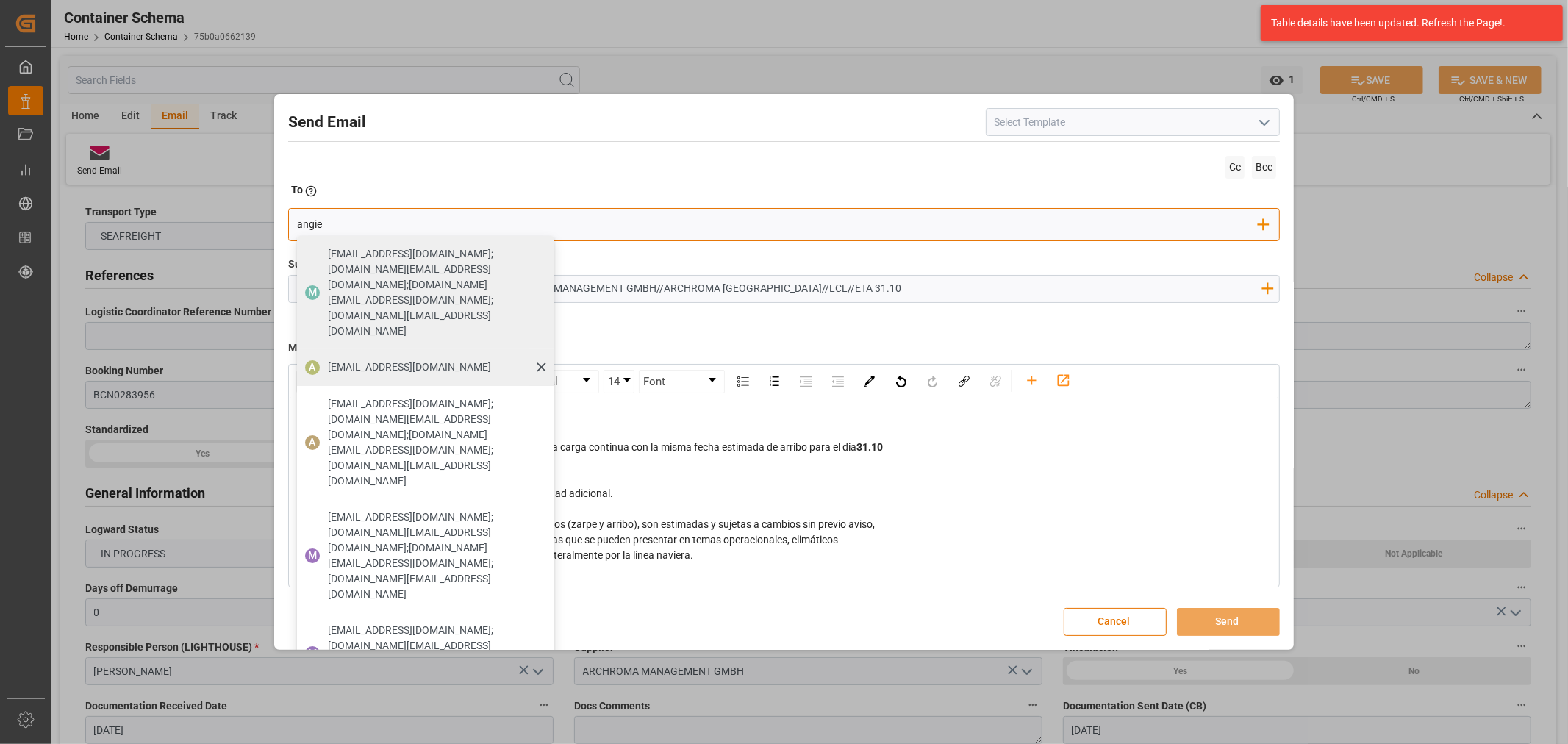
click at [422, 360] on span "[EMAIL_ADDRESS][DOMAIN_NAME]" at bounding box center [410, 368] width 163 height 15
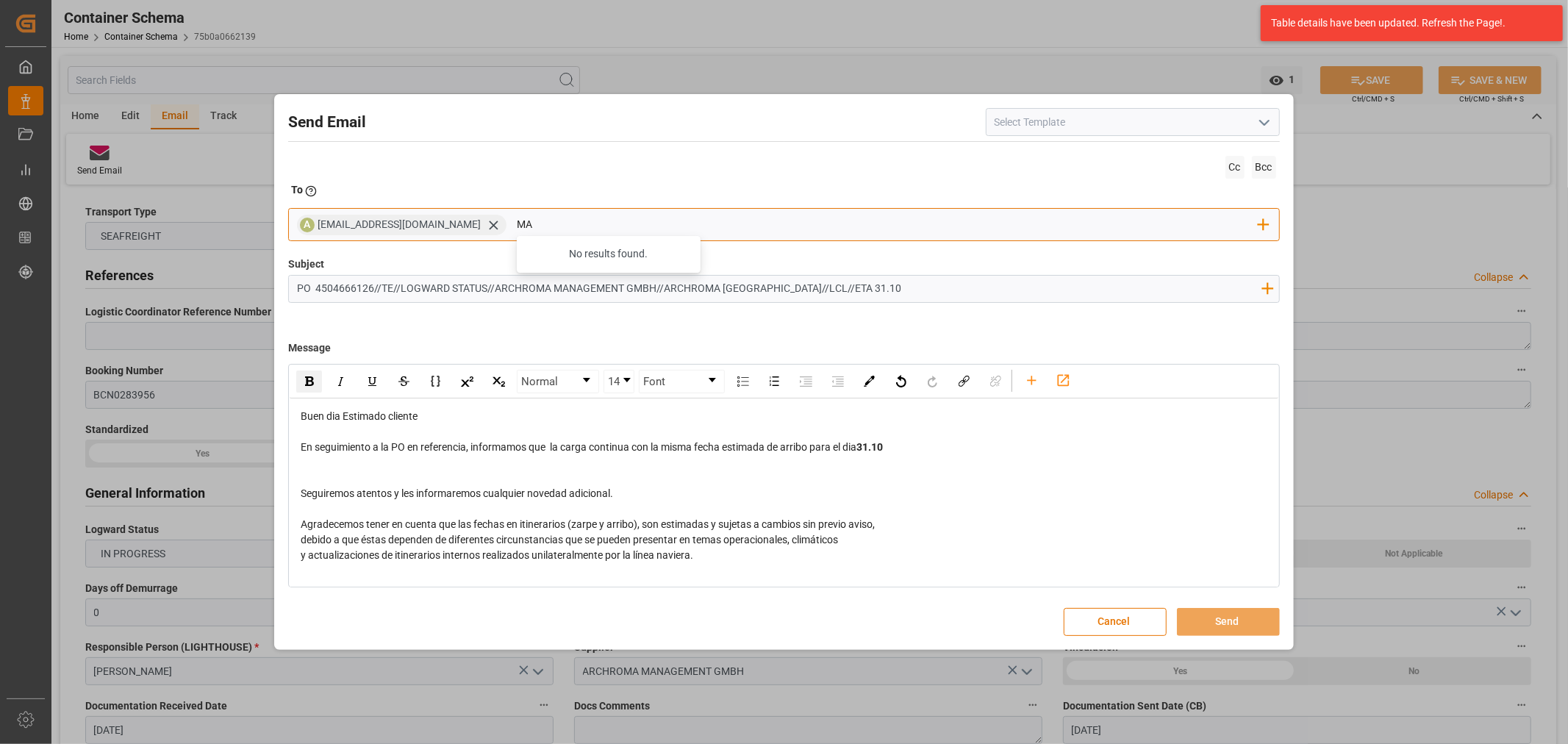
type input "M"
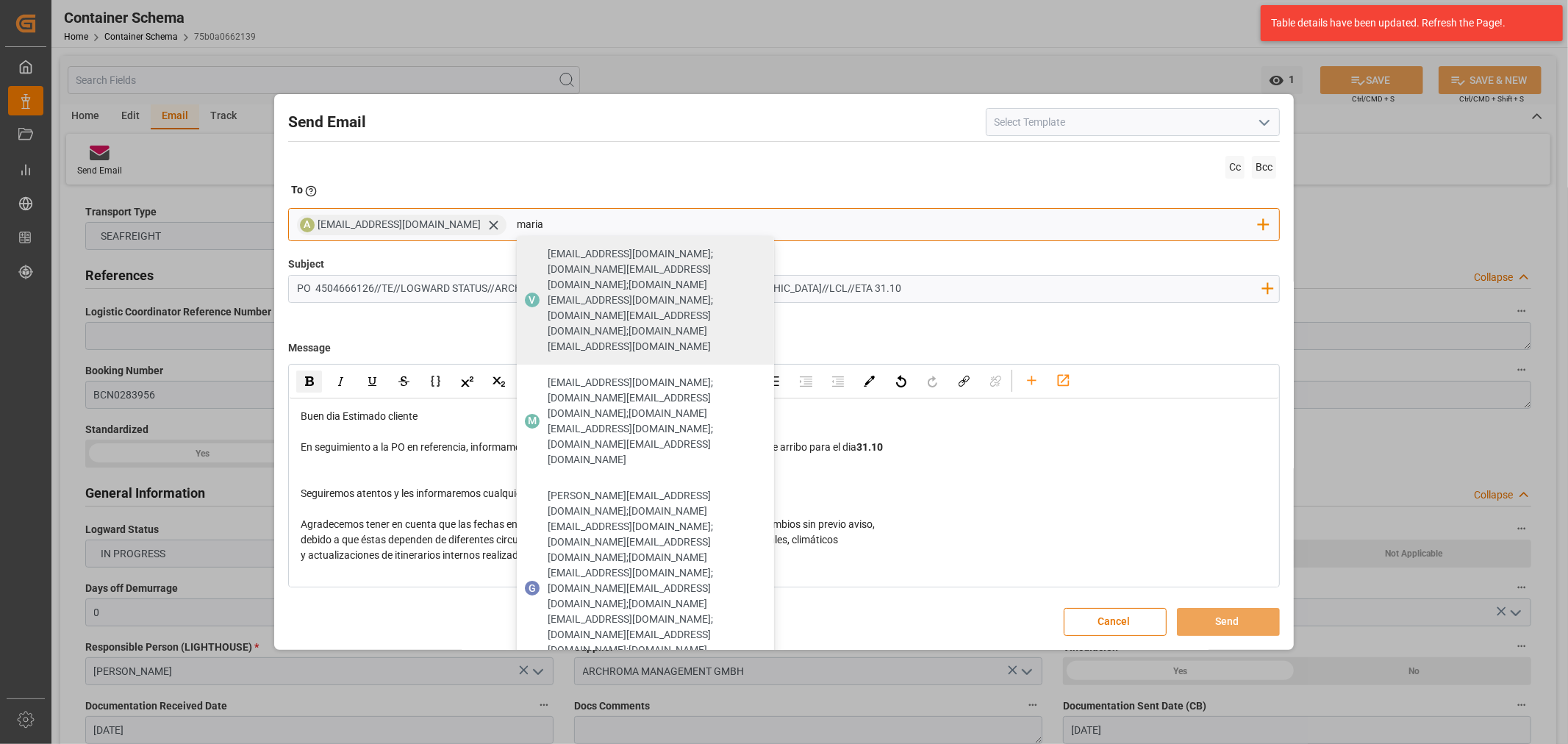
type input "maria"
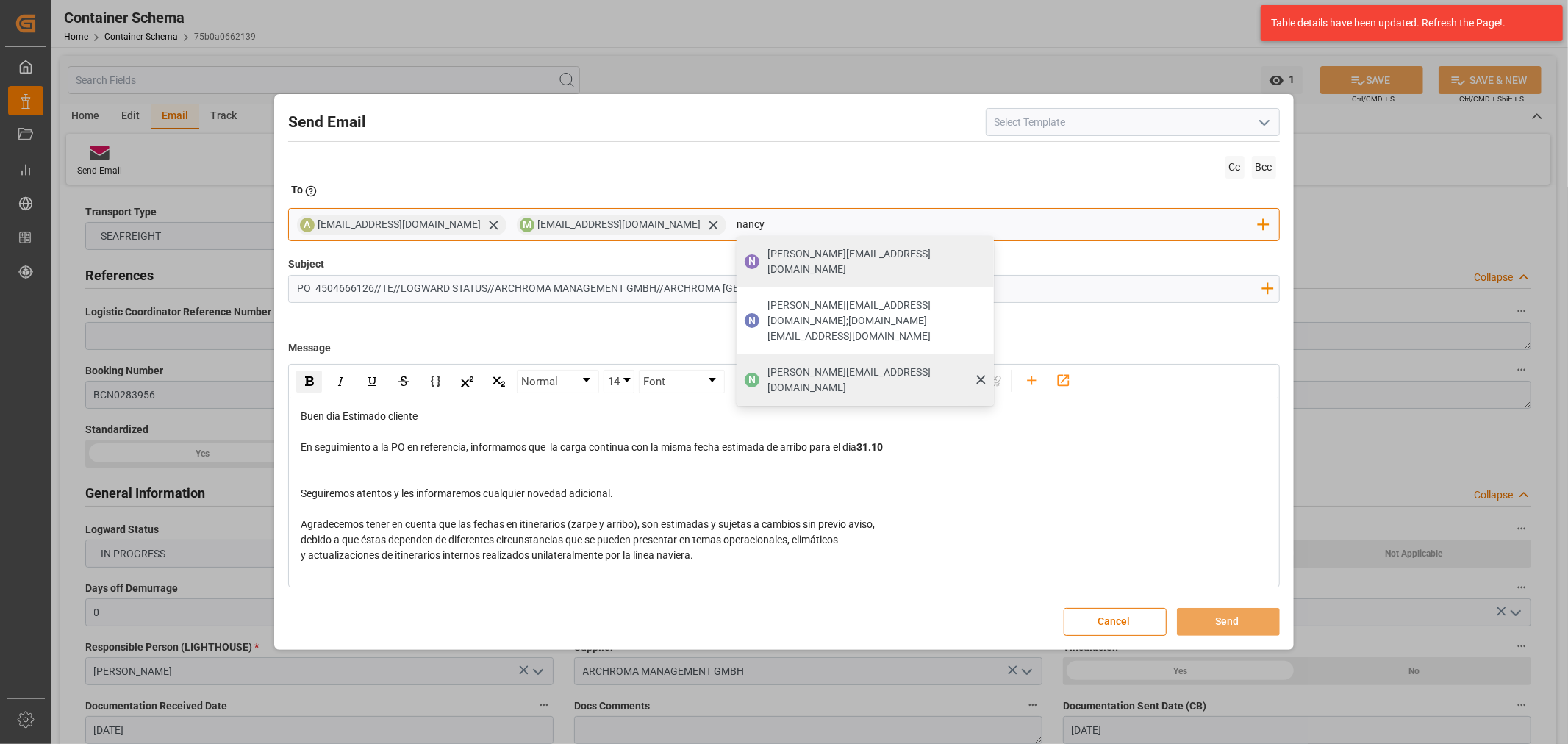
type input "nancy"
click at [840, 360] on div "[PERSON_NAME][EMAIL_ADDRESS][DOMAIN_NAME]" at bounding box center [876, 381] width 226 height 41
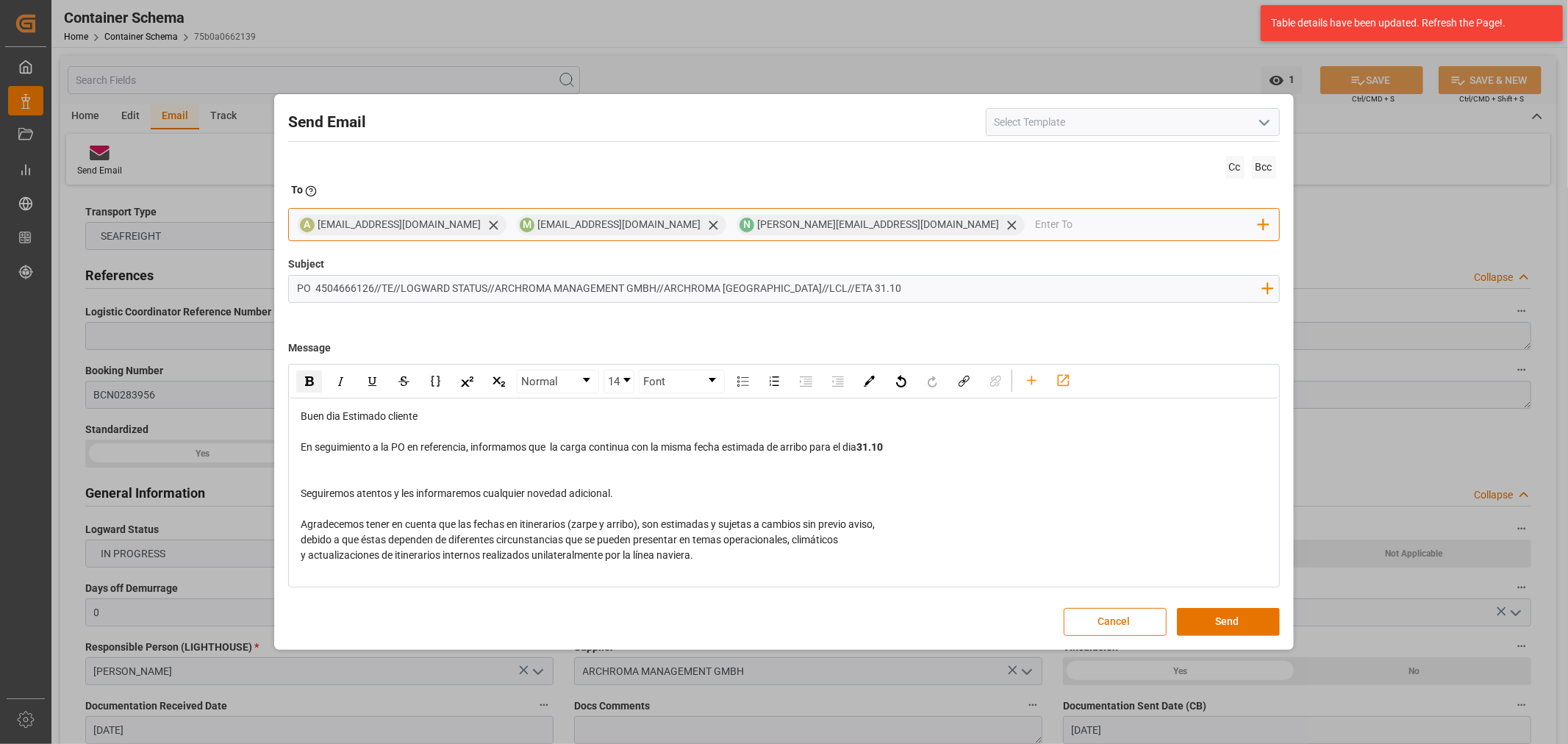
click at [1035, 225] on input "email" at bounding box center [1146, 225] width 224 height 22
type input "jt"
click at [1061, 263] on div "[EMAIL_ADDRESS][DOMAIN_NAME]" at bounding box center [1147, 254] width 174 height 26
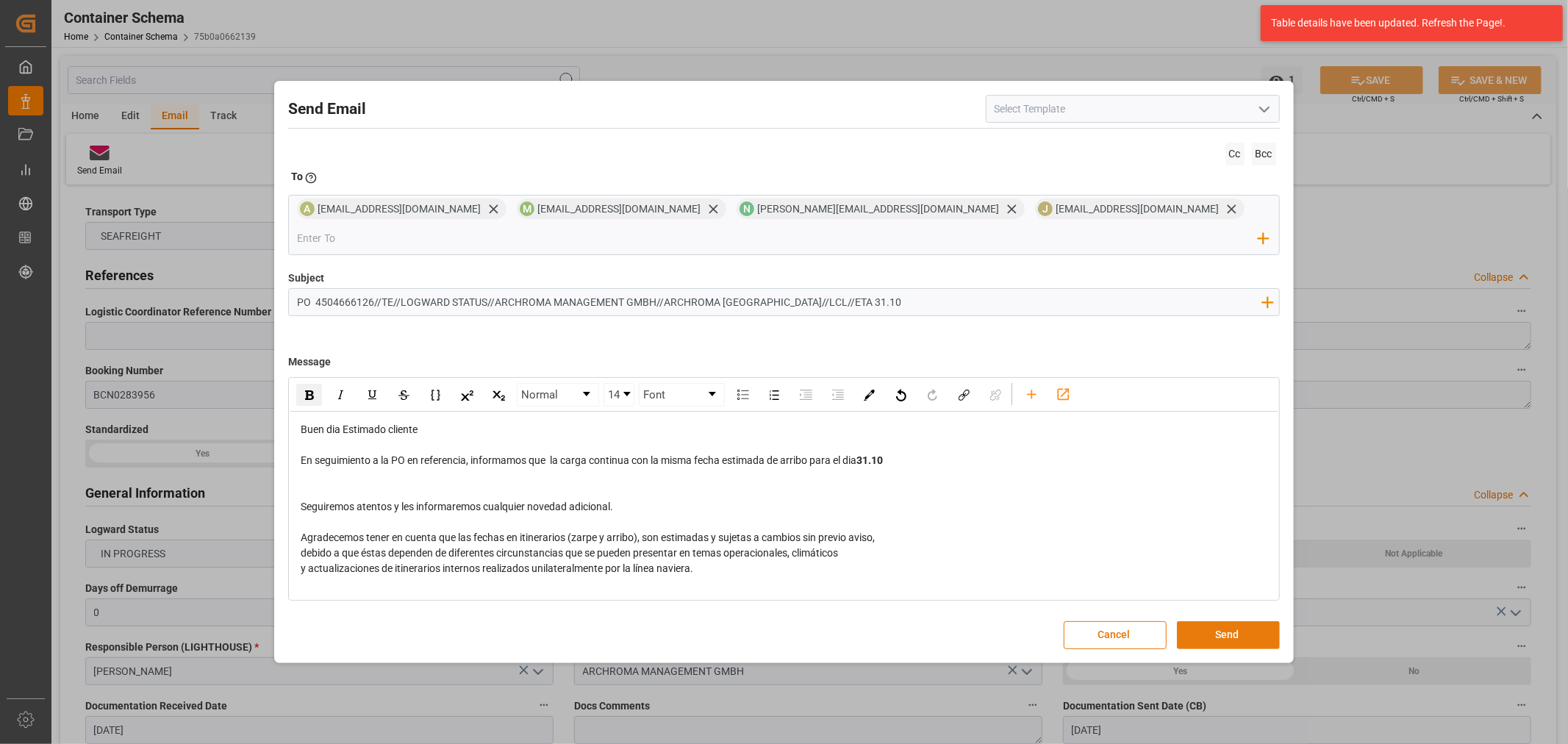
click at [1247, 621] on button "Send" at bounding box center [1229, 635] width 103 height 28
